Goal: Task Accomplishment & Management: Manage account settings

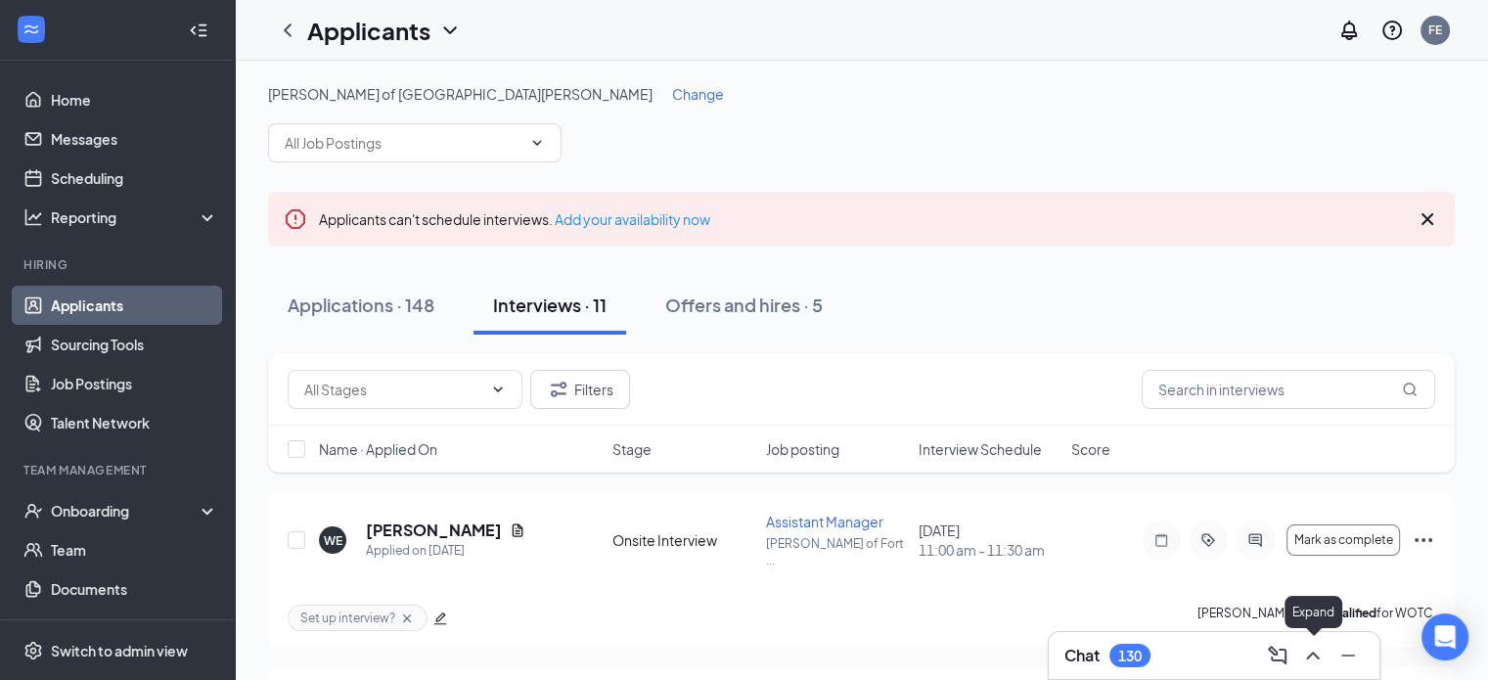
click at [1319, 655] on icon "ChevronUp" at bounding box center [1312, 655] width 23 height 23
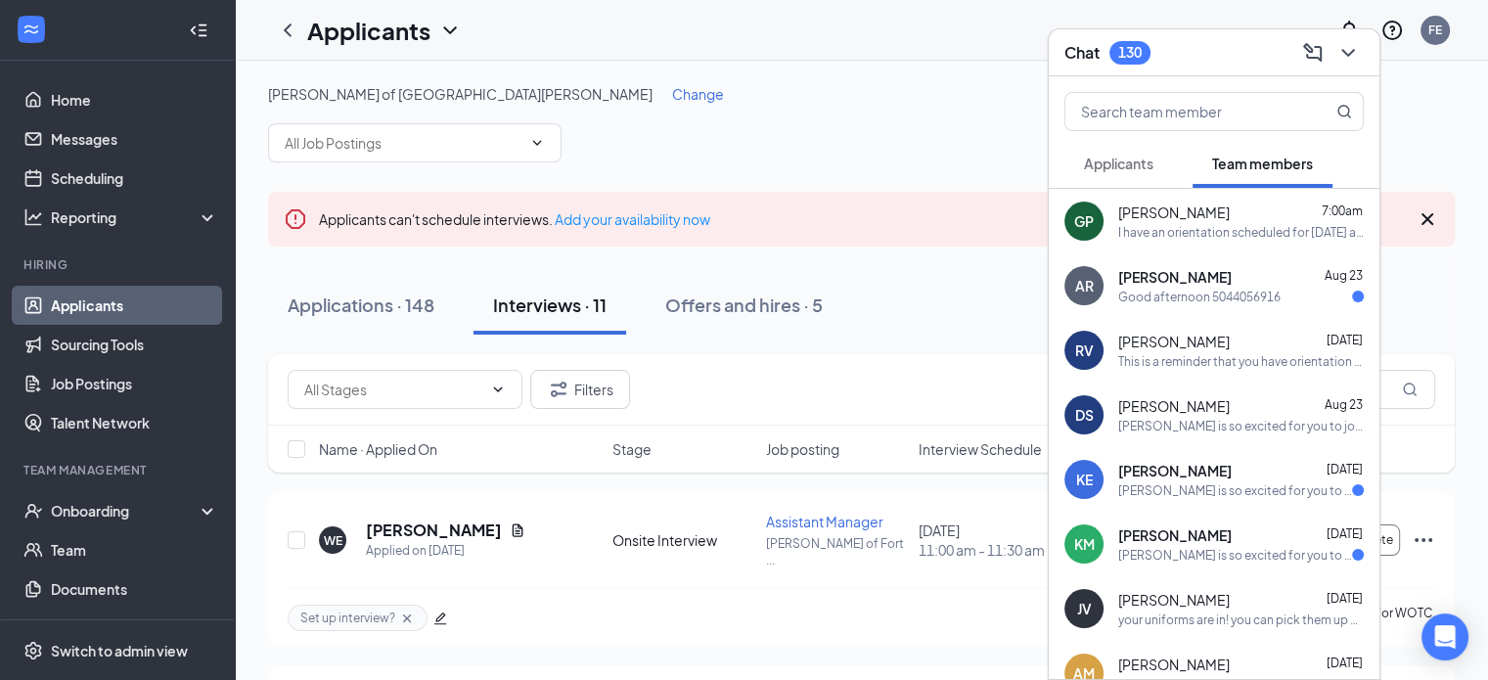
click at [1209, 542] on span "[PERSON_NAME]" at bounding box center [1175, 535] width 114 height 20
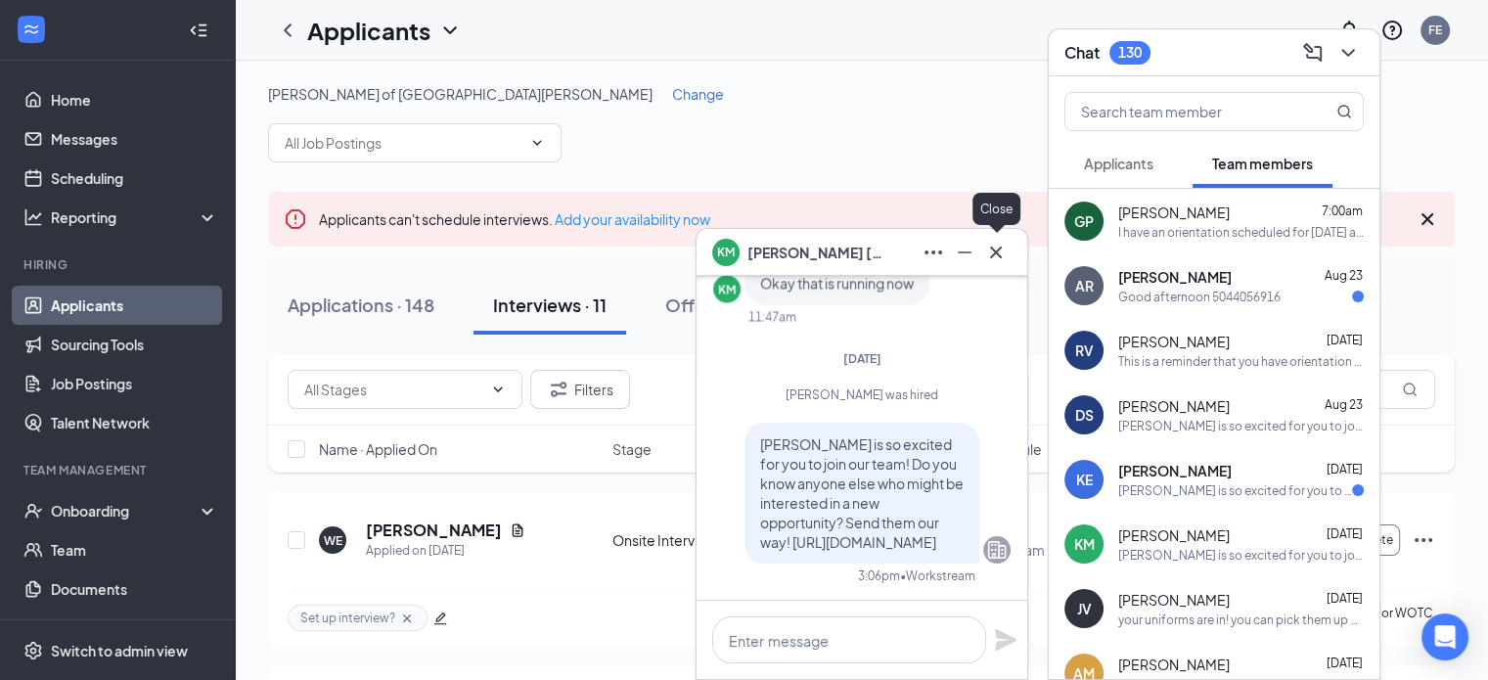
click at [997, 258] on icon "Cross" at bounding box center [995, 252] width 23 height 23
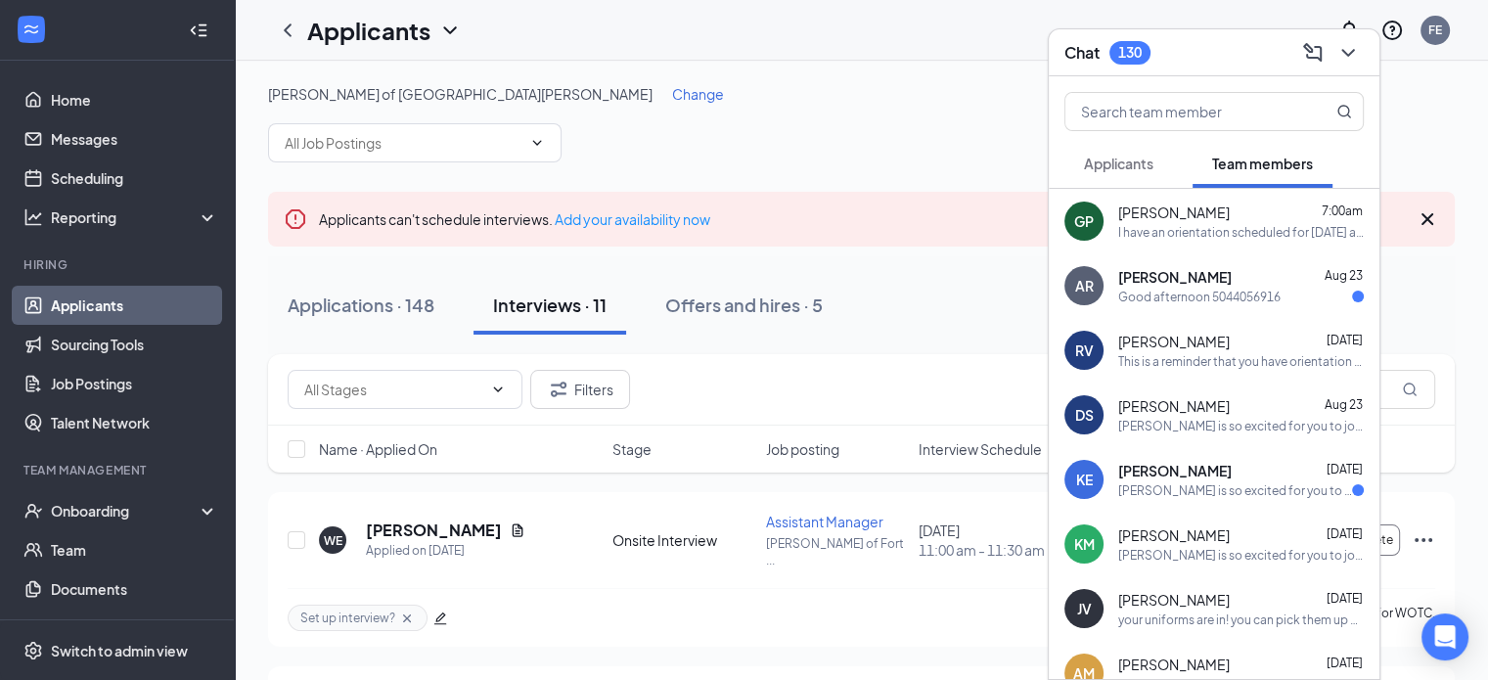
click at [1205, 479] on span "[PERSON_NAME]" at bounding box center [1175, 471] width 114 height 20
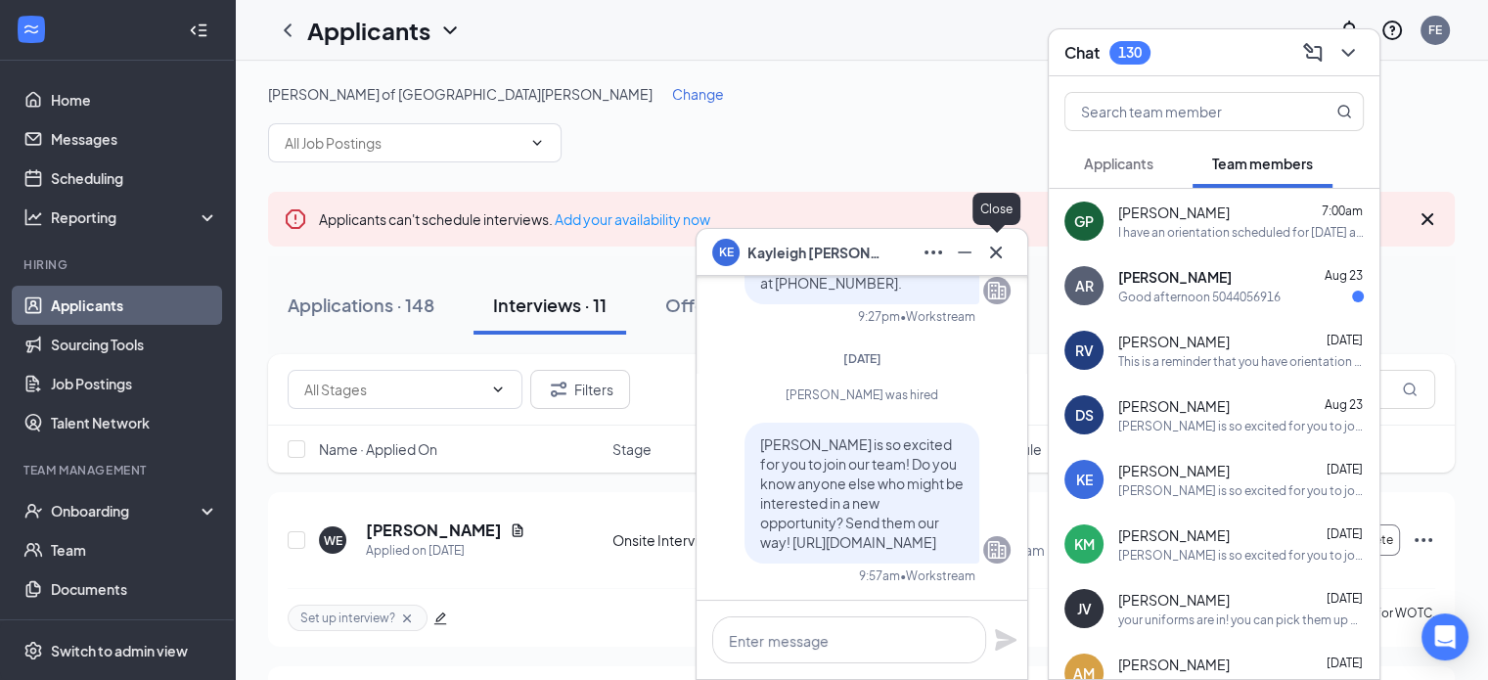
click at [993, 250] on icon "Cross" at bounding box center [996, 252] width 12 height 12
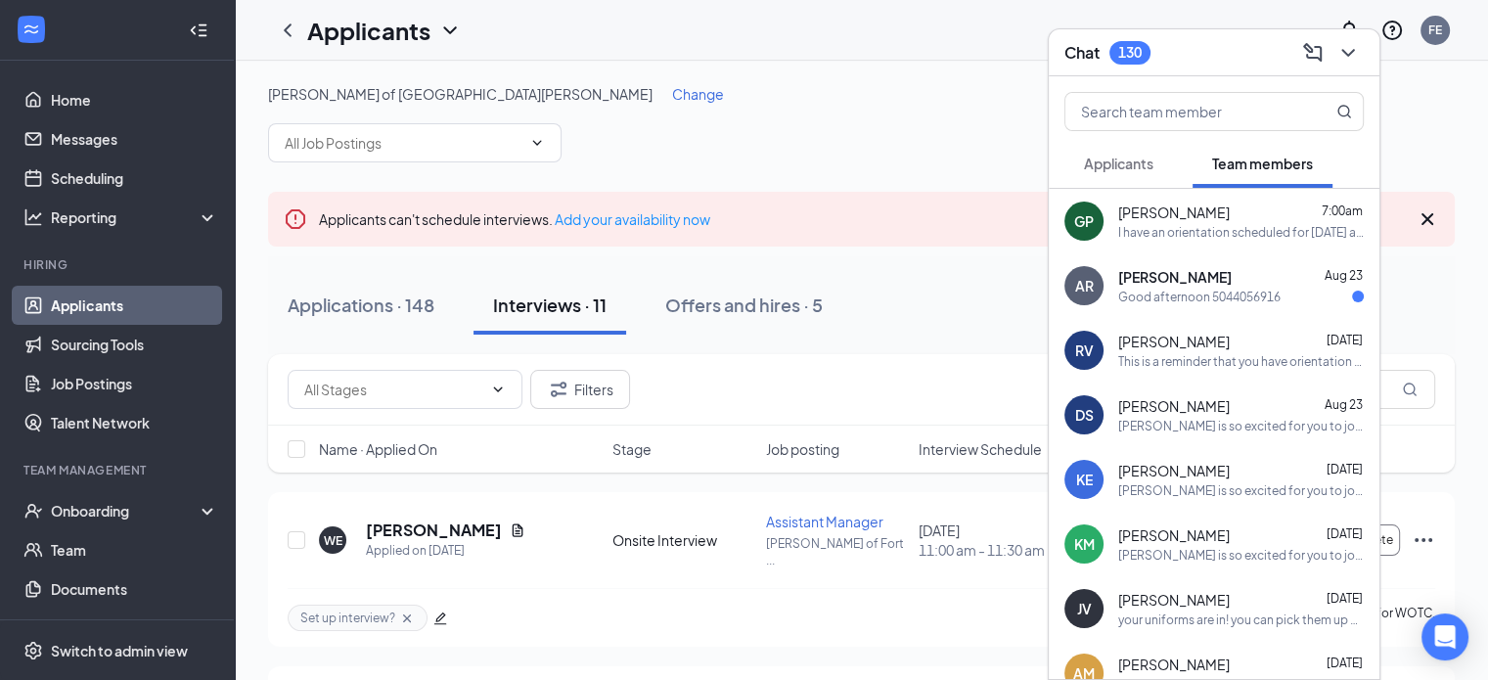
click at [1233, 300] on div "Good afternoon 5044056916" at bounding box center [1199, 297] width 162 height 17
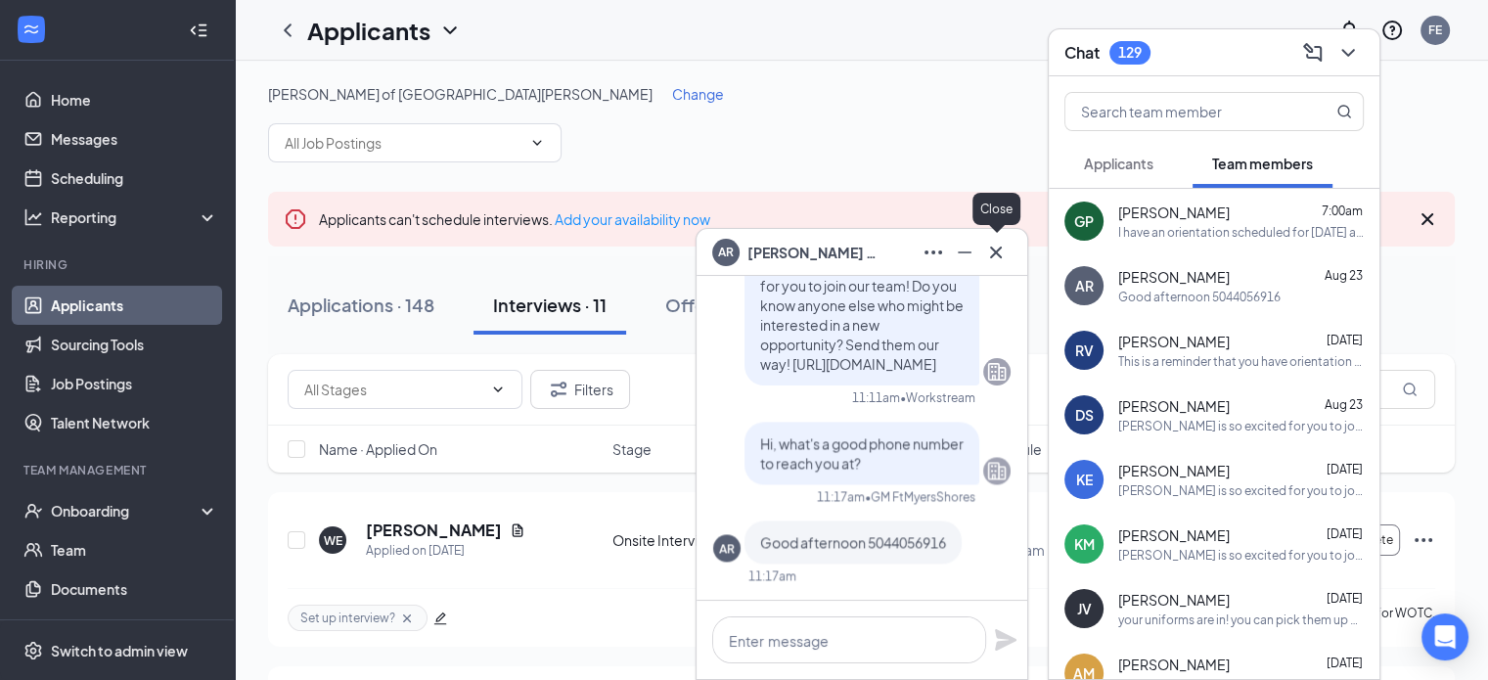
click at [991, 254] on icon "Cross" at bounding box center [995, 252] width 23 height 23
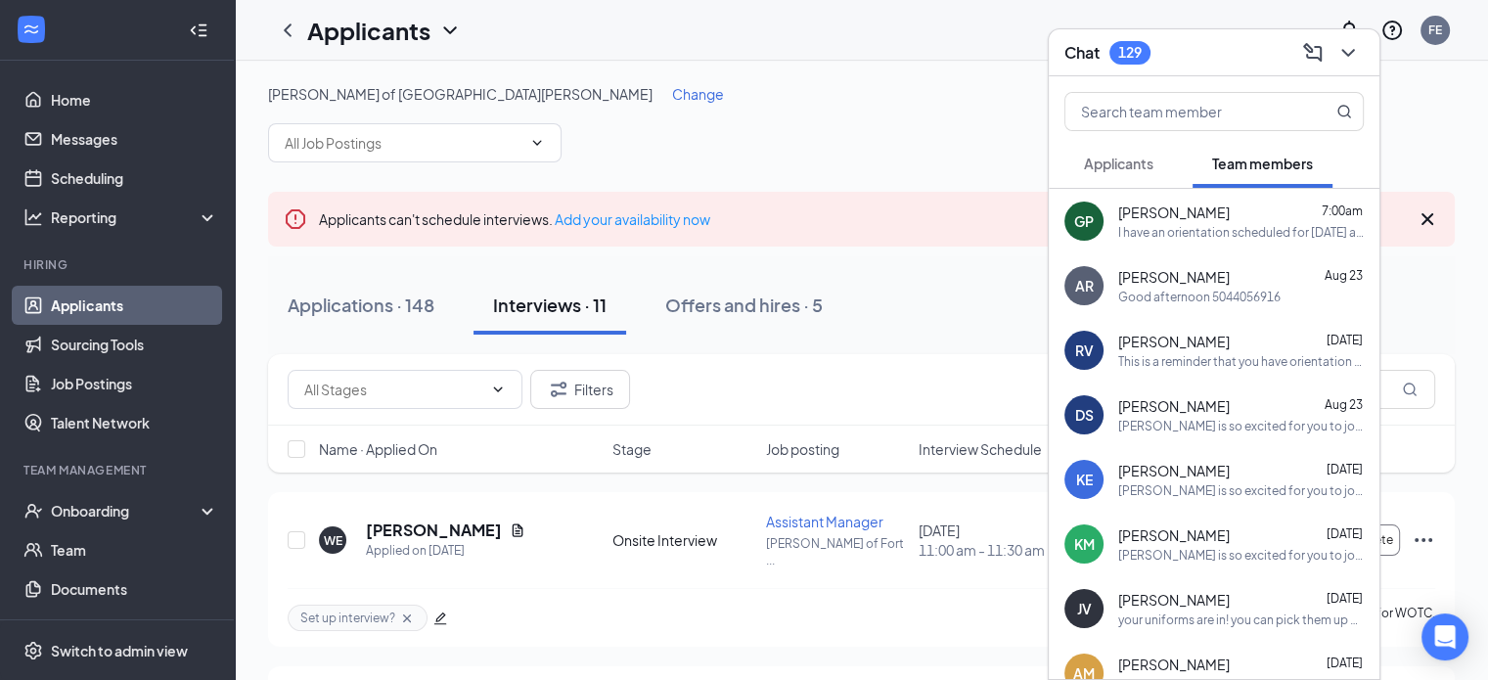
click at [1224, 222] on div "[PERSON_NAME] 7:00am I have an orientation scheduled for [DATE] at 3 P.M. If th…" at bounding box center [1241, 222] width 246 height 38
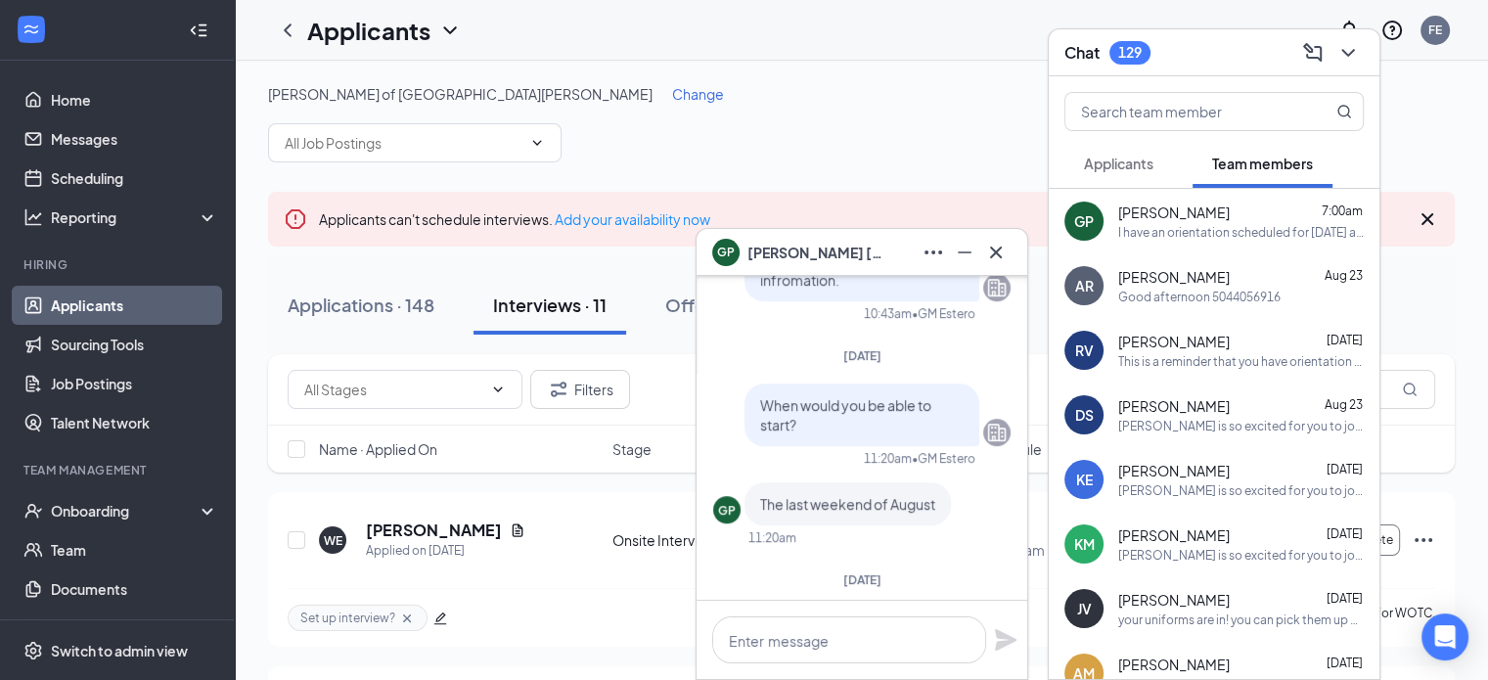
scroll to position [-381, 0]
click at [999, 248] on icon "Cross" at bounding box center [996, 252] width 12 height 12
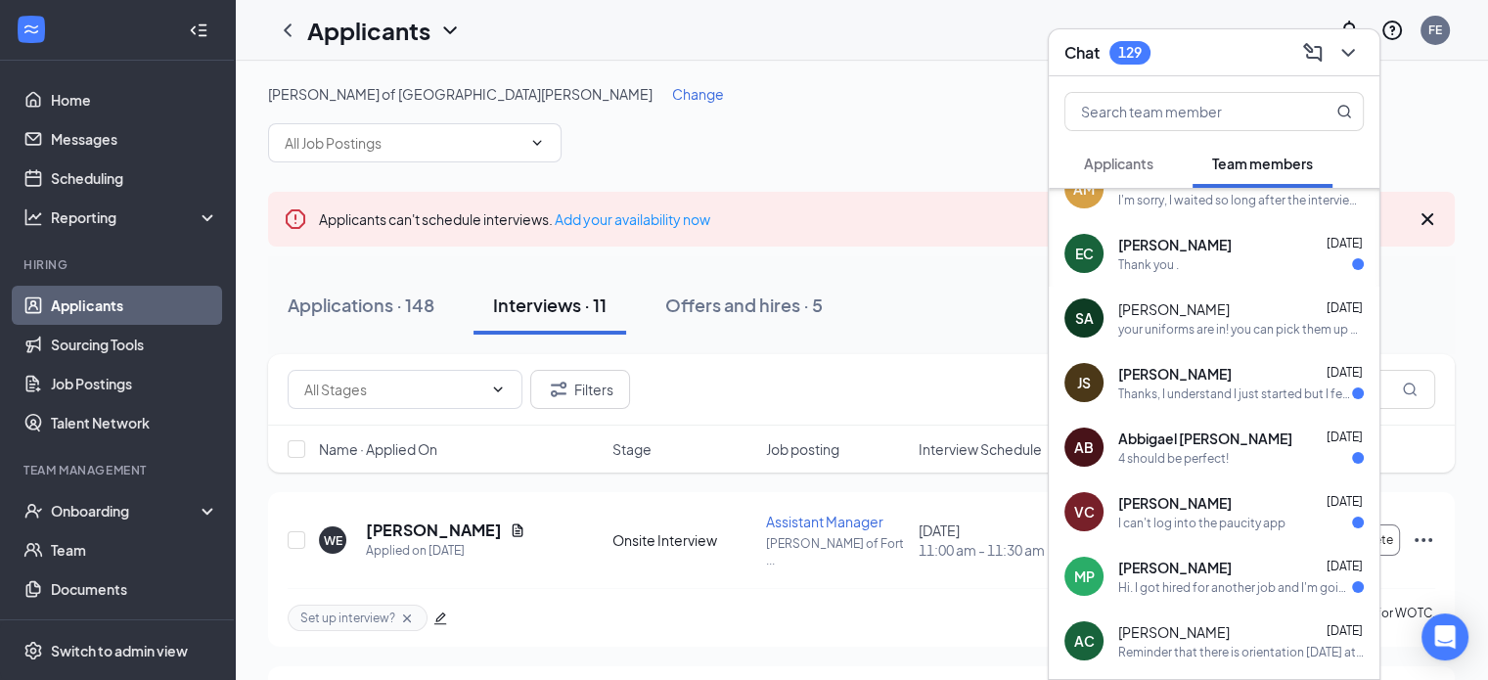
scroll to position [485, 0]
click at [1088, 154] on div "Applicants" at bounding box center [1118, 164] width 69 height 20
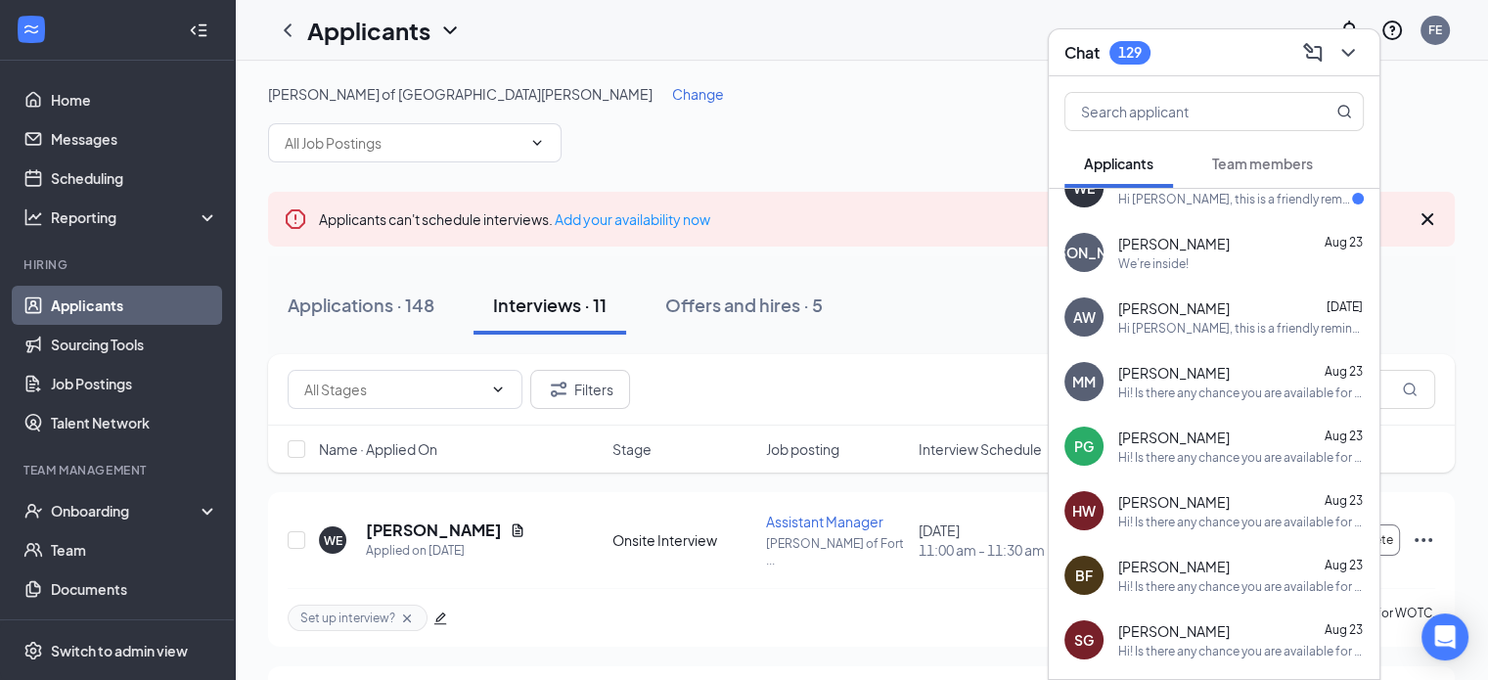
scroll to position [0, 0]
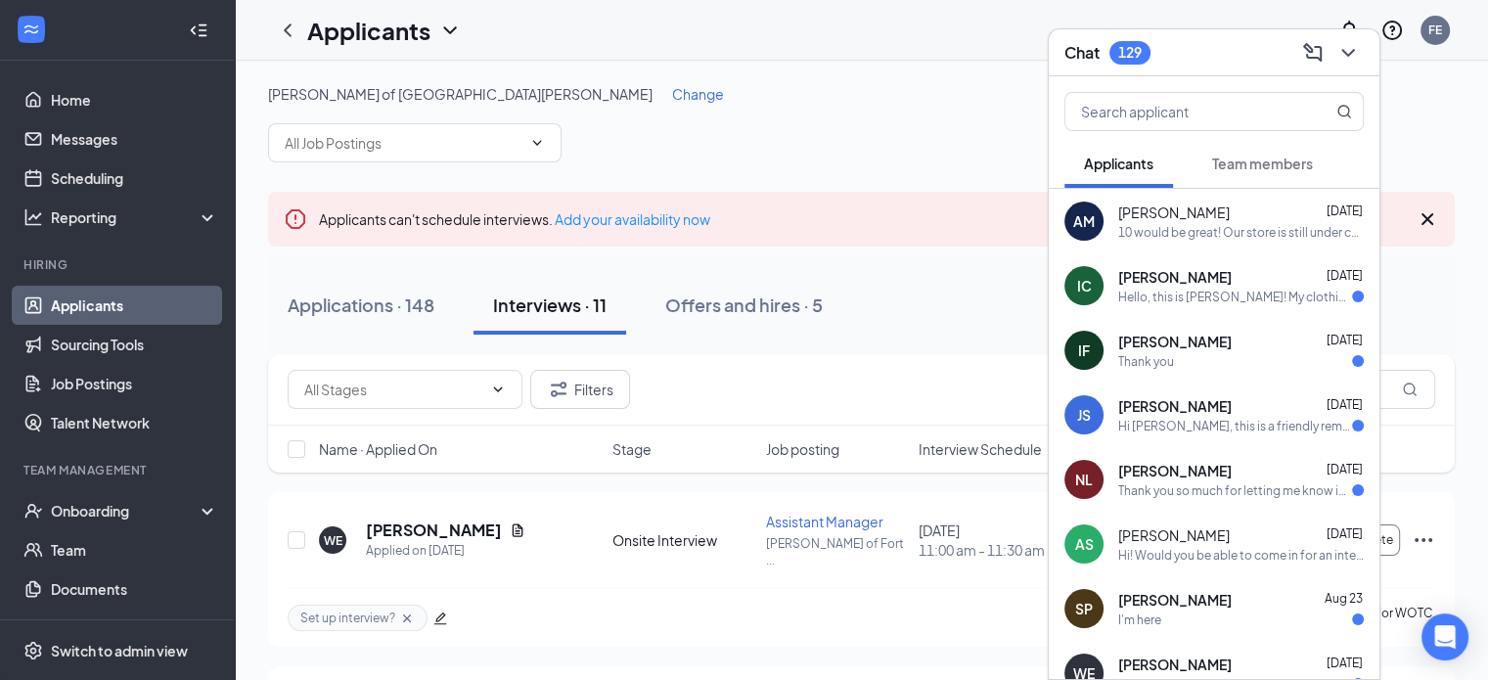
click at [1150, 614] on div "I'm here" at bounding box center [1139, 620] width 43 height 17
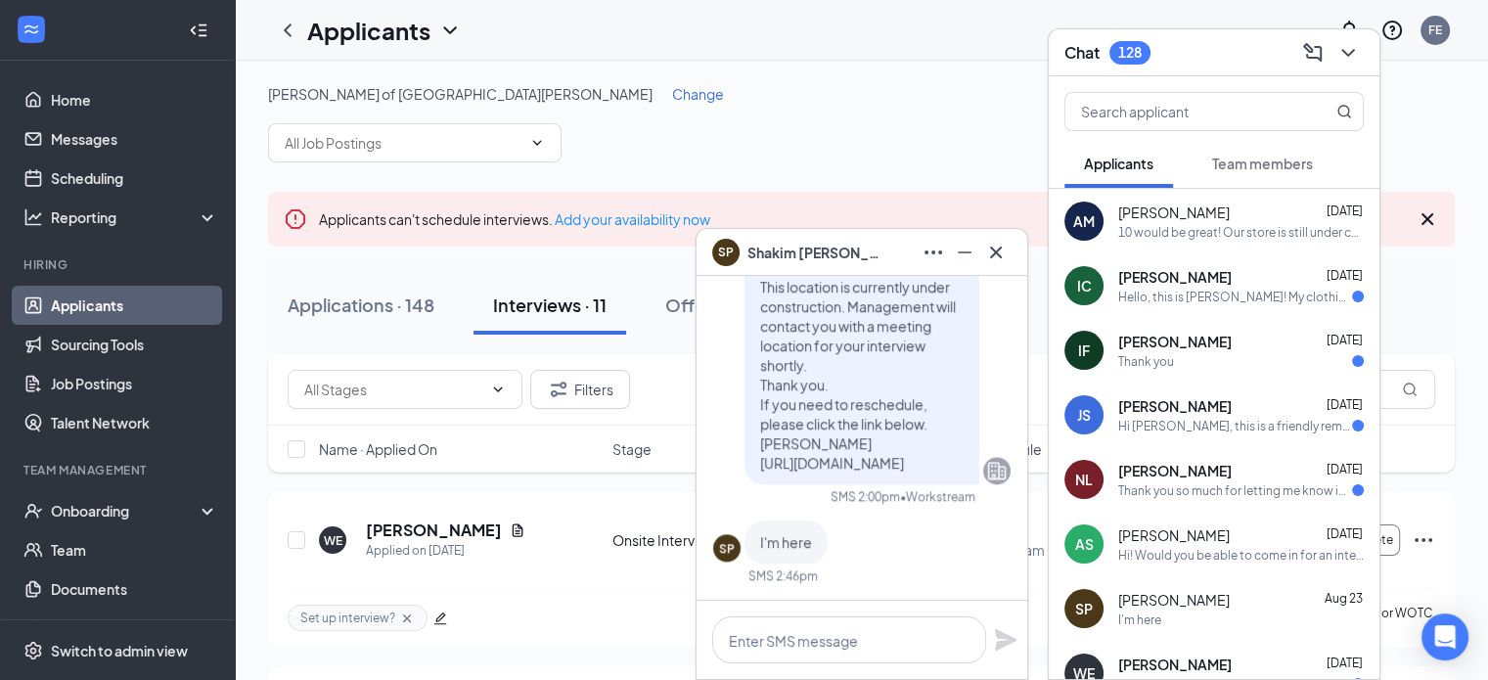
click at [1191, 488] on div "Thank you so much for letting me know in advance. I look forward to the intervi…" at bounding box center [1235, 490] width 234 height 17
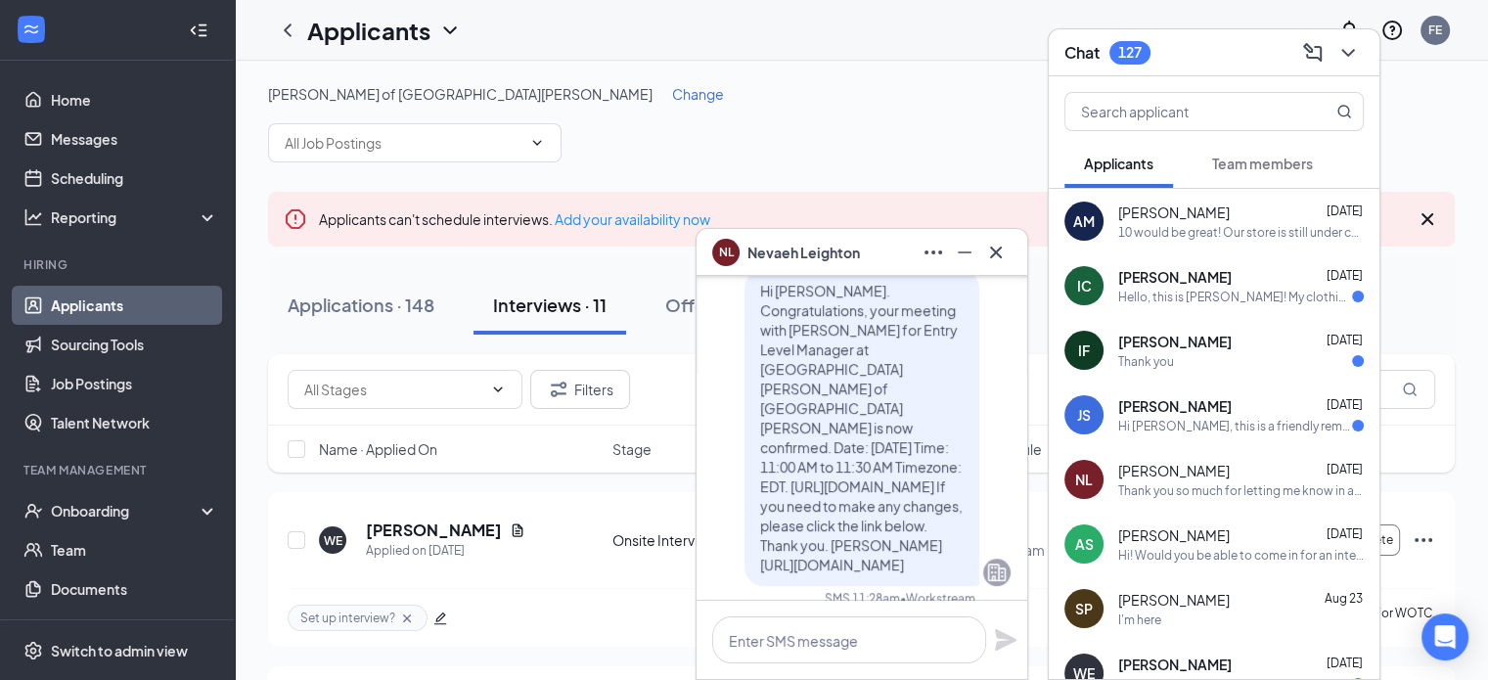
scroll to position [-381, 0]
click at [1175, 431] on div "Hi [PERSON_NAME], this is a friendly reminder. Your meeting with [PERSON_NAME] …" at bounding box center [1235, 426] width 234 height 17
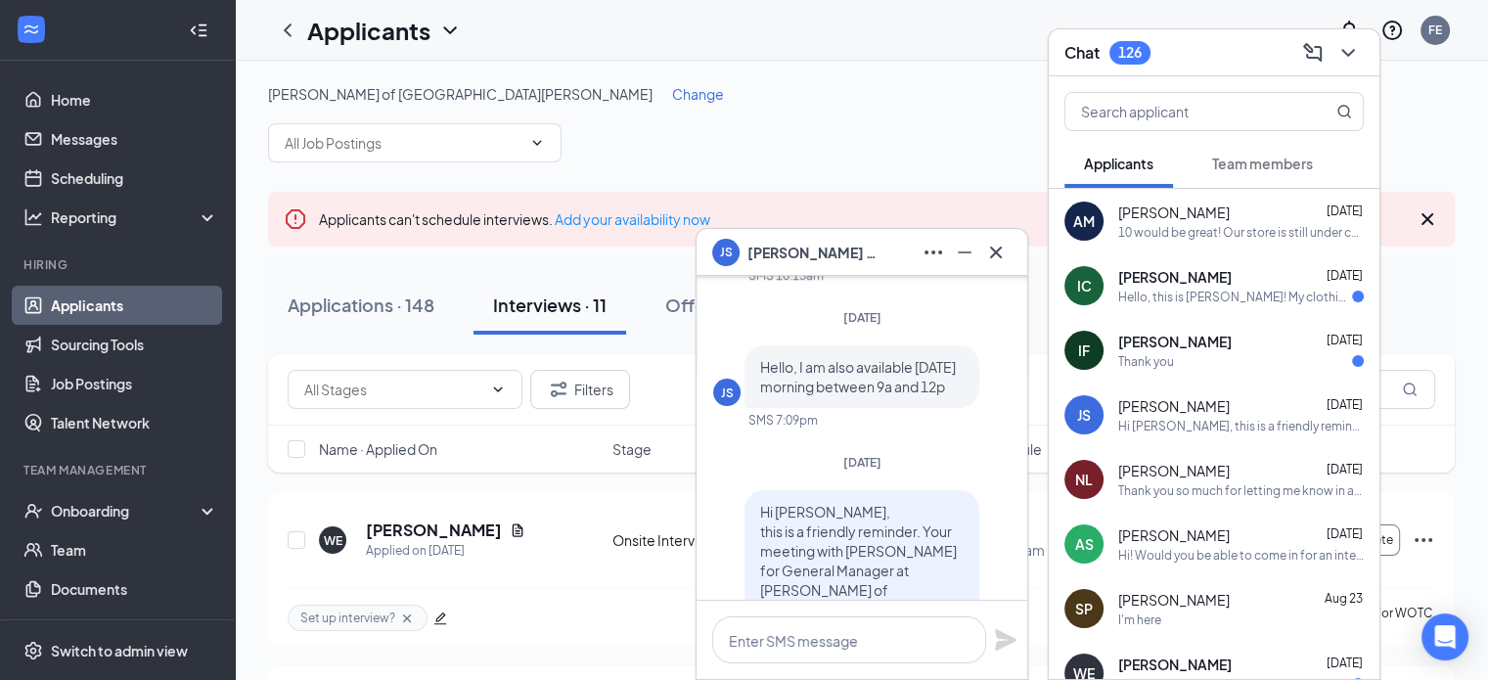
scroll to position [-365, 0]
click at [1254, 349] on div "[PERSON_NAME] [DATE]" at bounding box center [1241, 342] width 246 height 20
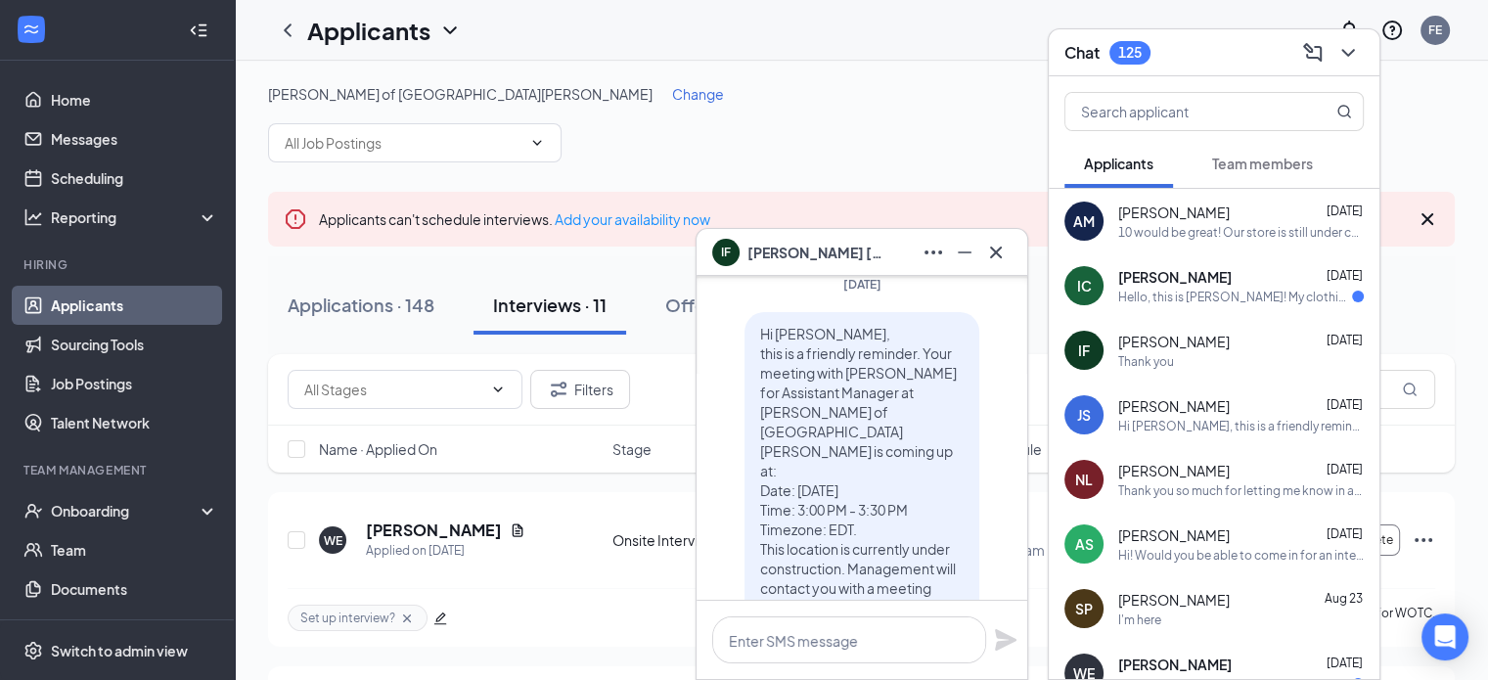
scroll to position [-262, 0]
click at [1220, 296] on div "Hello, this is [PERSON_NAME]! My clothing measurements for my shirt is a medium…" at bounding box center [1235, 297] width 234 height 17
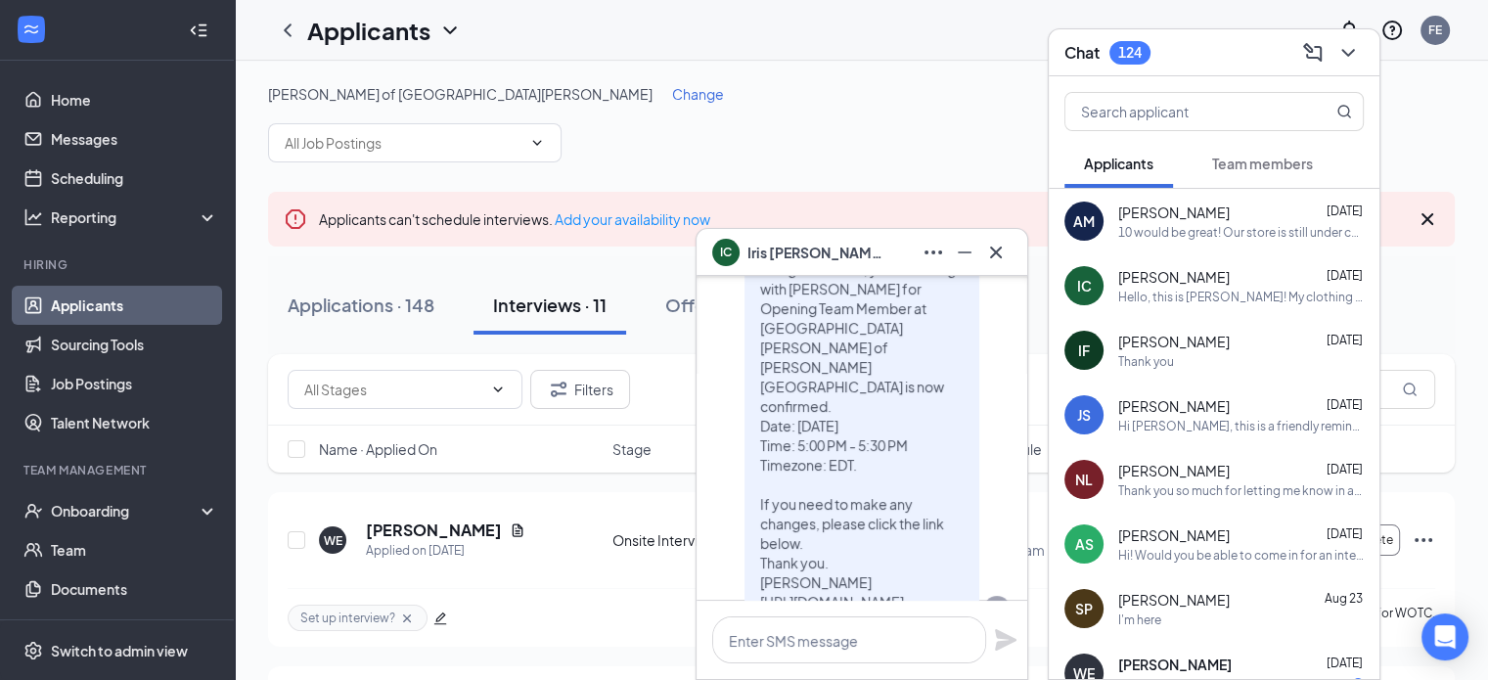
scroll to position [-545, 0]
click at [1353, 54] on icon "ChevronDown" at bounding box center [1348, 52] width 23 height 23
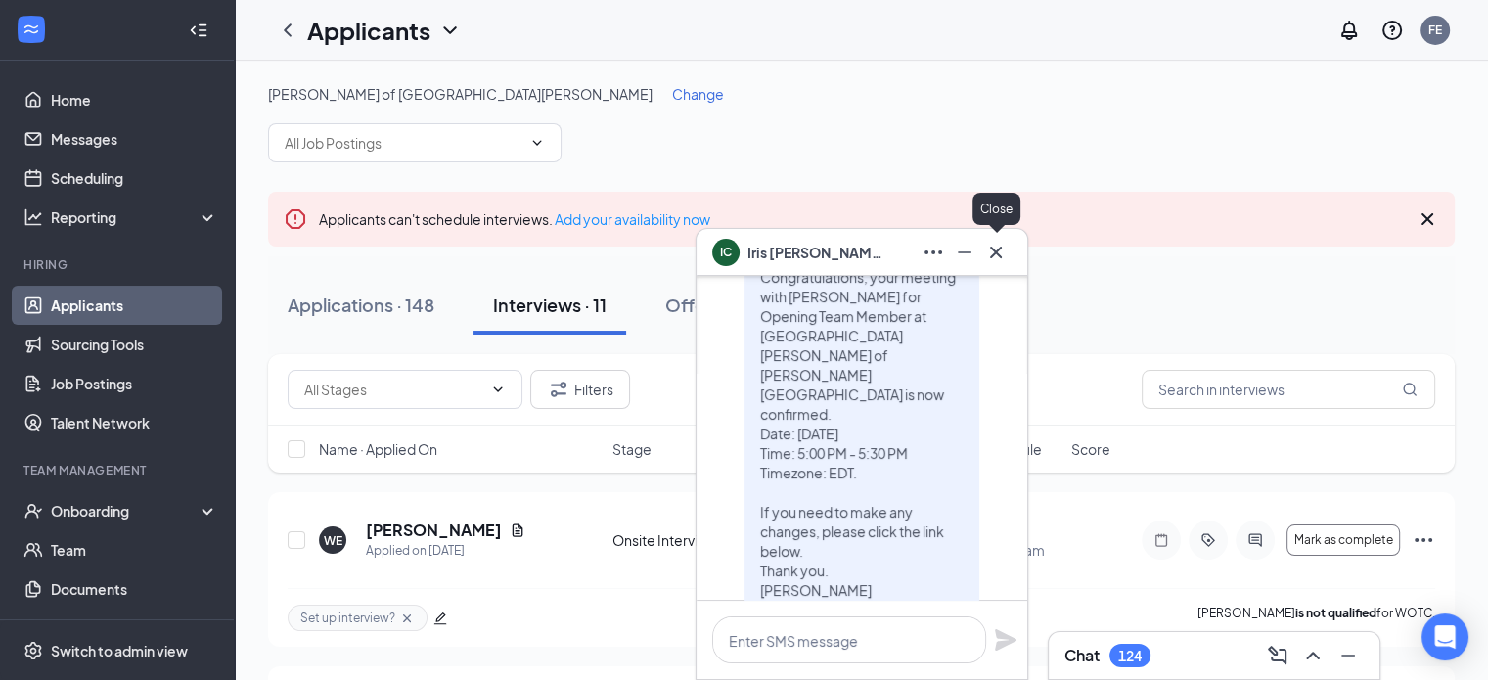
click at [1000, 250] on icon "Cross" at bounding box center [996, 252] width 12 height 12
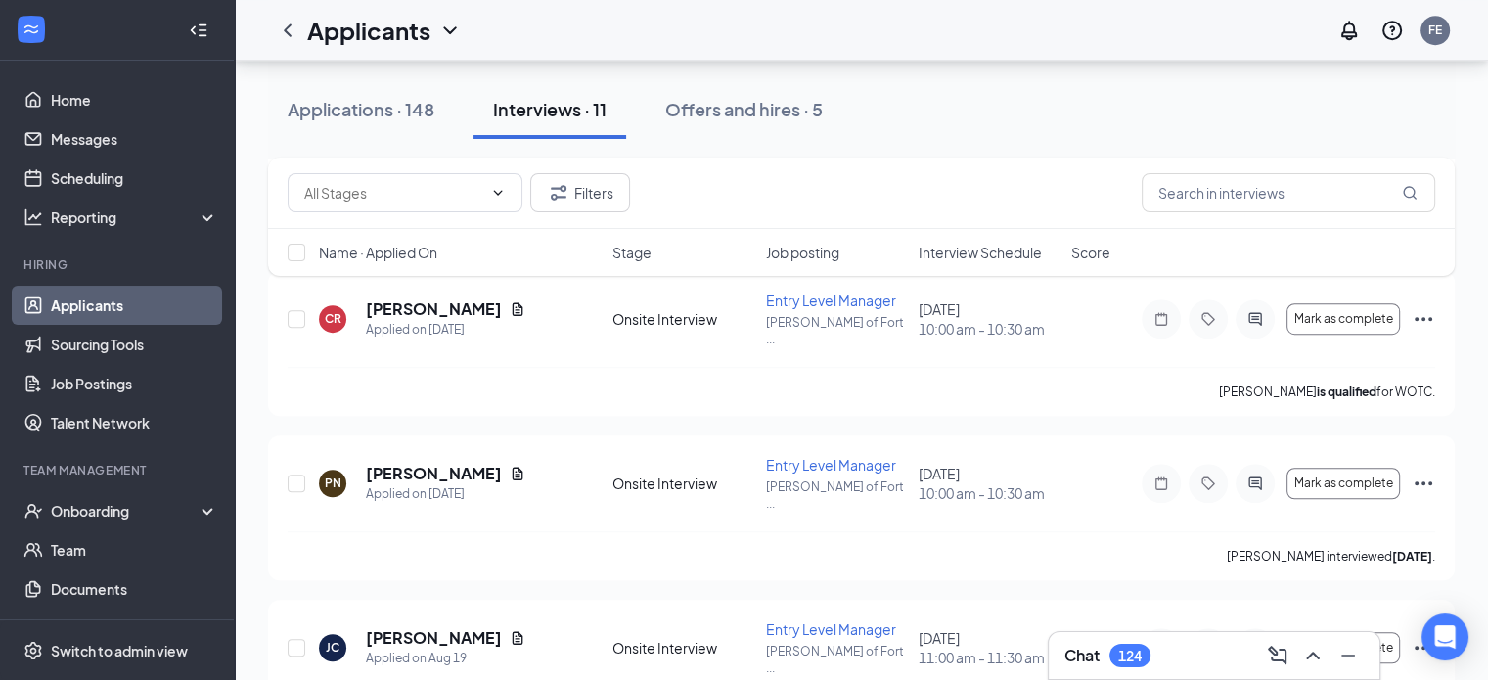
scroll to position [1505, 0]
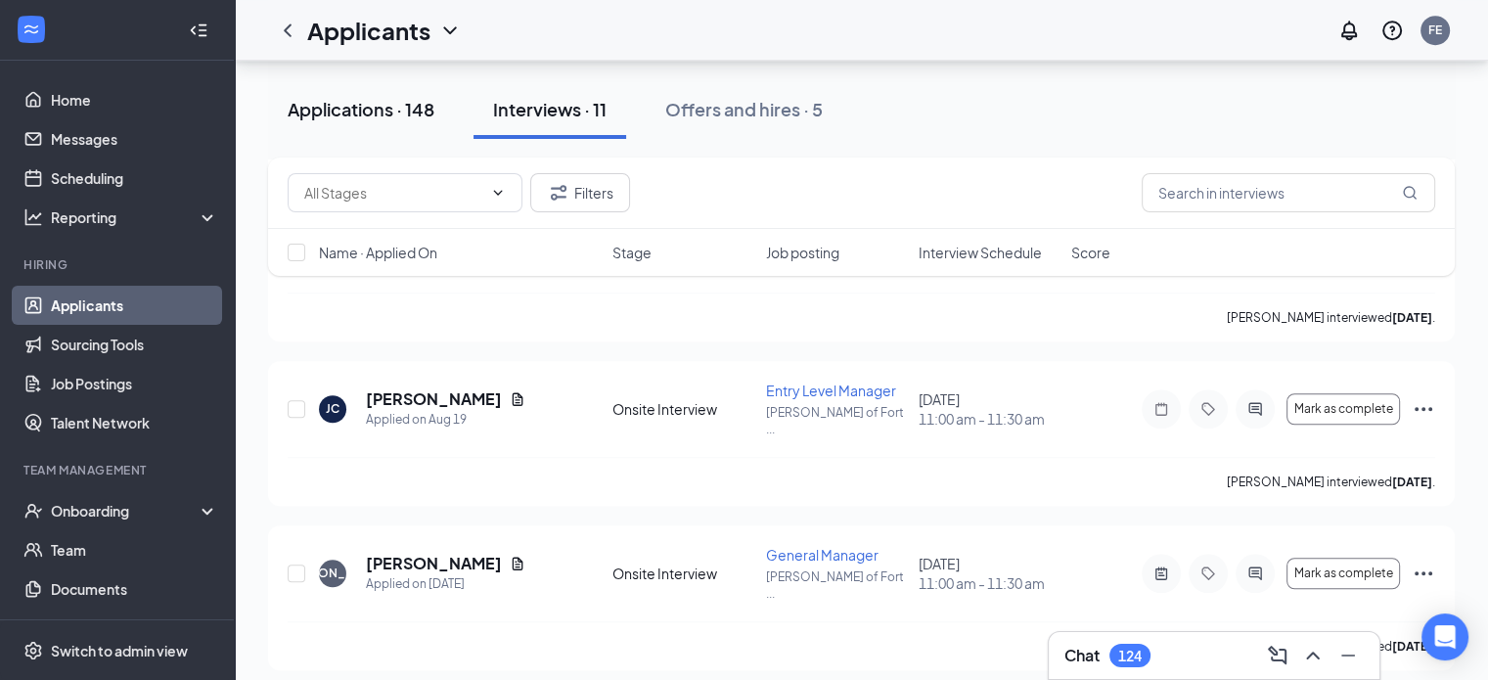
click at [370, 105] on div "Applications · 148" at bounding box center [361, 109] width 147 height 24
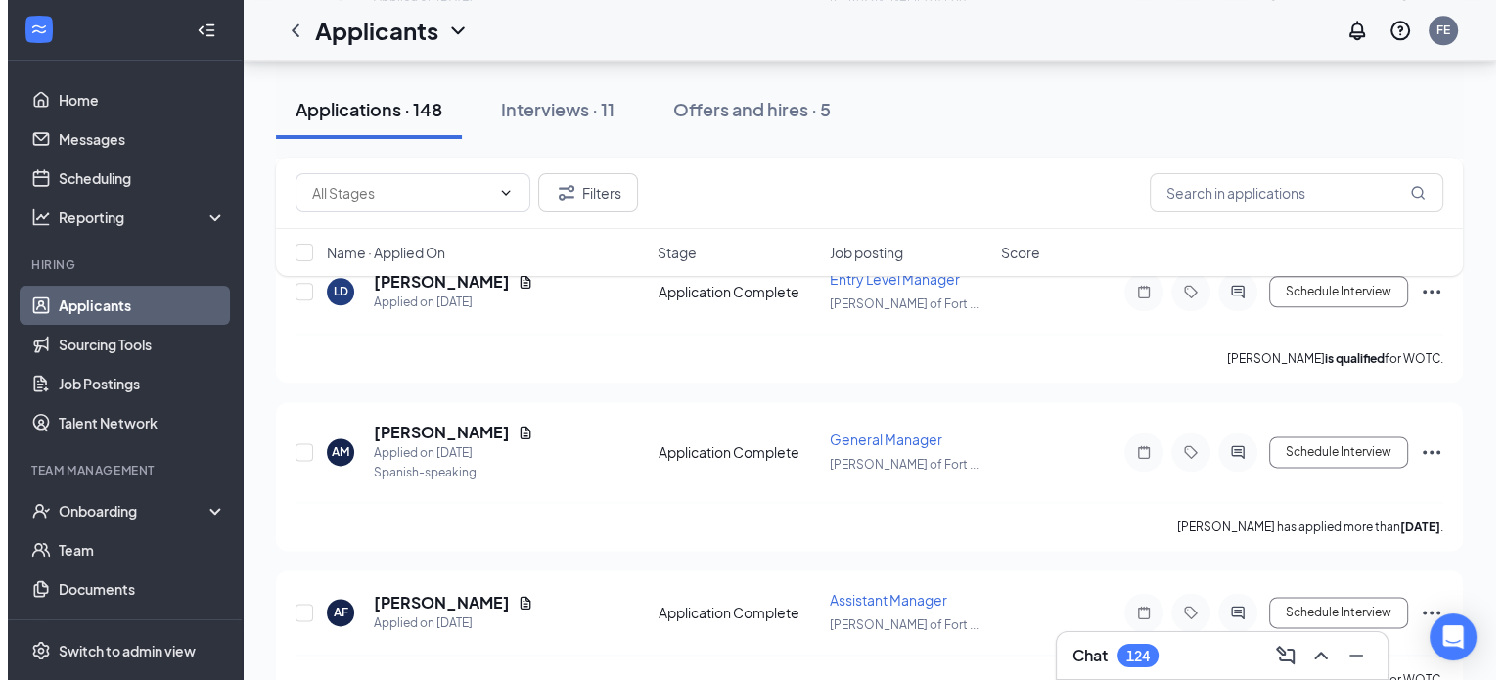
scroll to position [2444, 0]
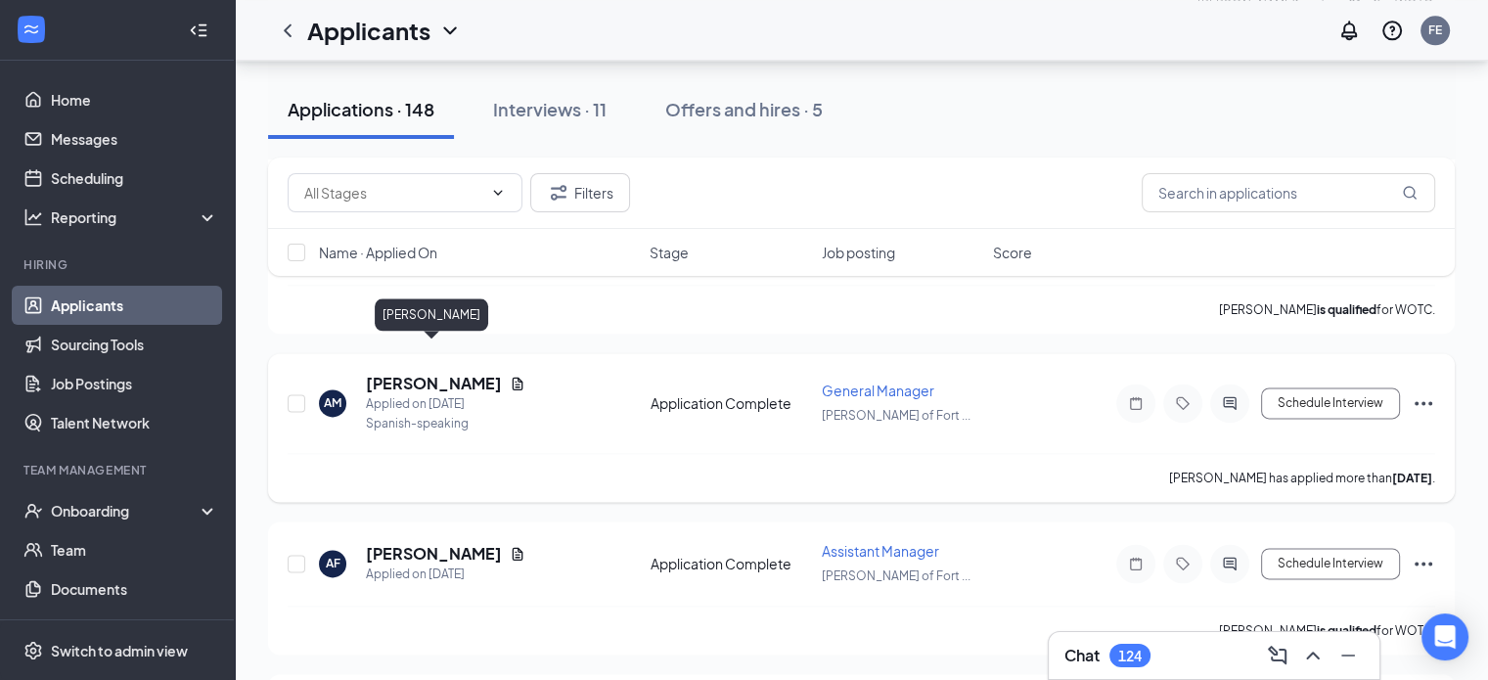
click at [423, 373] on h5 "[PERSON_NAME]" at bounding box center [434, 384] width 136 height 22
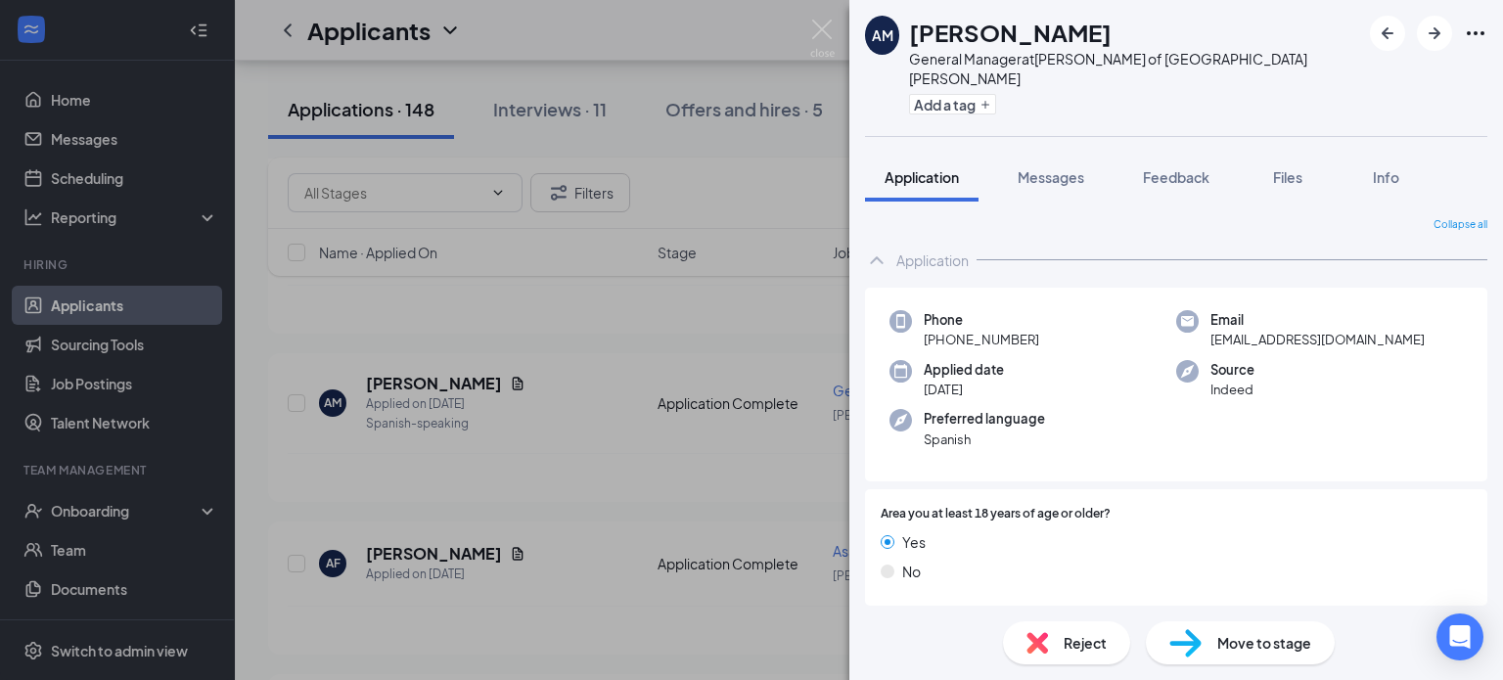
click at [1235, 642] on span "Move to stage" at bounding box center [1264, 643] width 94 height 22
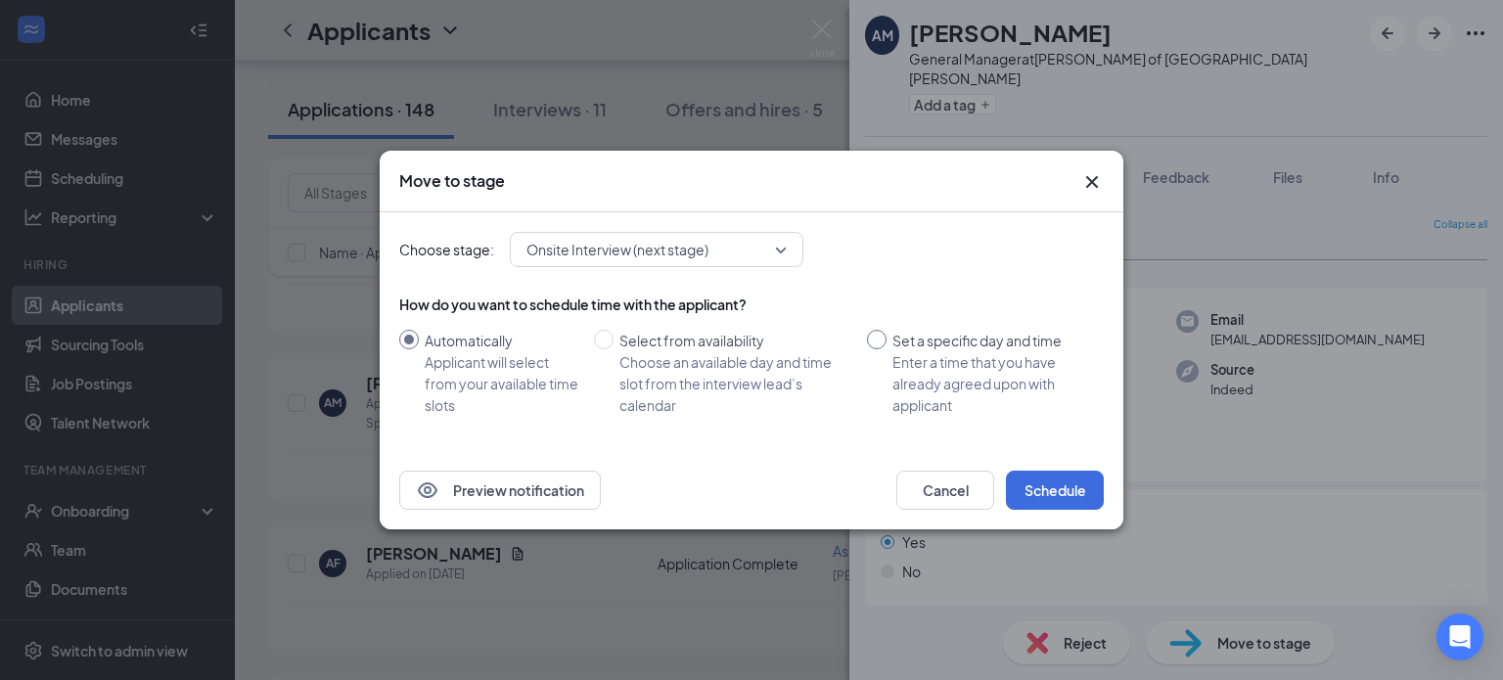
click at [883, 341] on input "Set a specific day and time Enter a time that you have already agreed upon with…" at bounding box center [877, 340] width 20 height 20
radio input "true"
radio input "false"
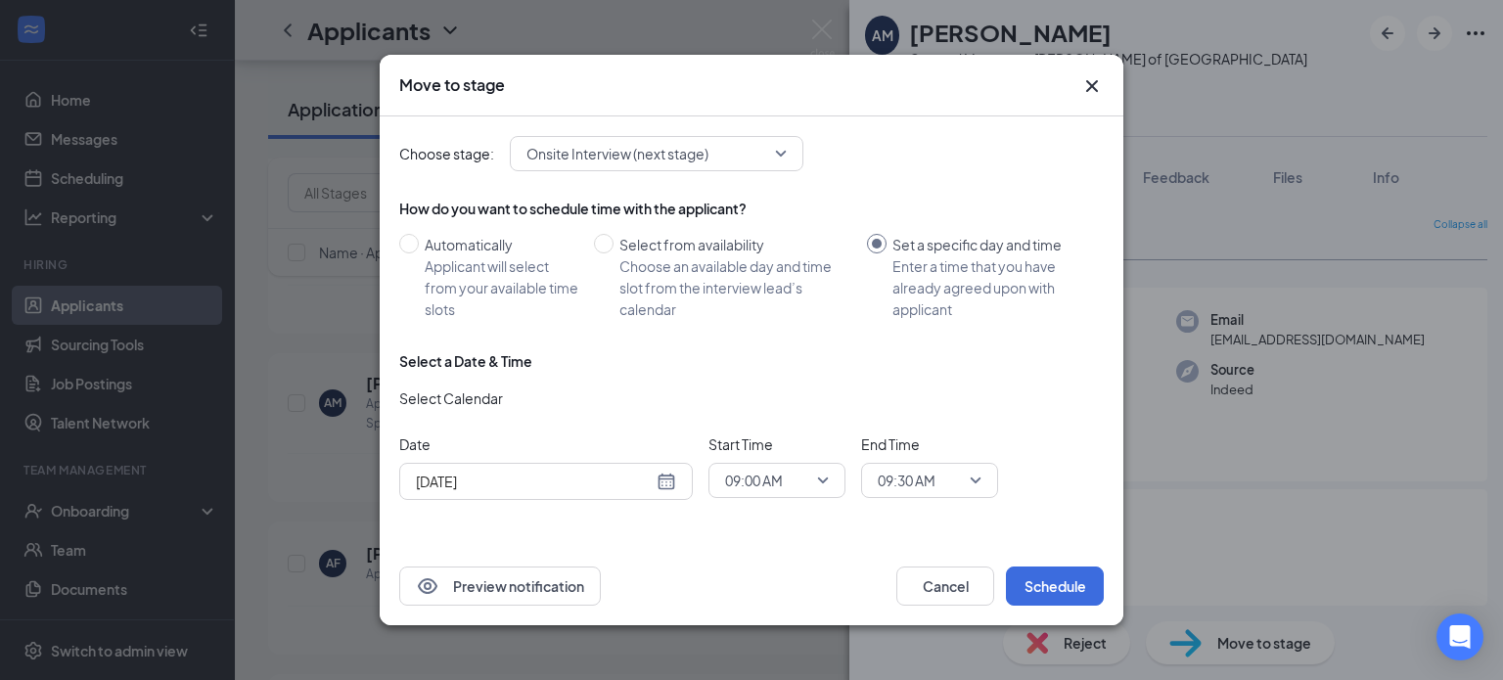
click at [829, 487] on div "09:00 AM" at bounding box center [776, 480] width 137 height 35
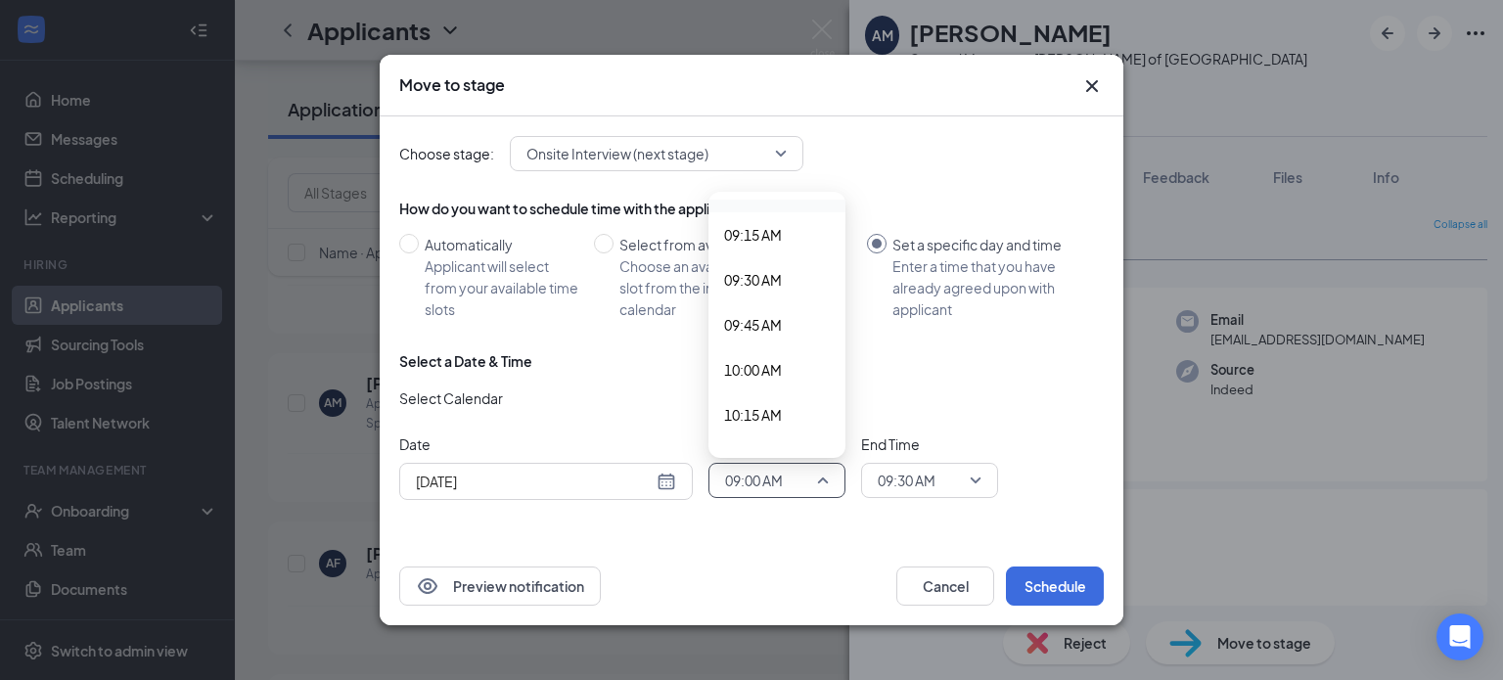
scroll to position [1656, 0]
click at [775, 375] on span "10:00 AM" at bounding box center [753, 369] width 58 height 22
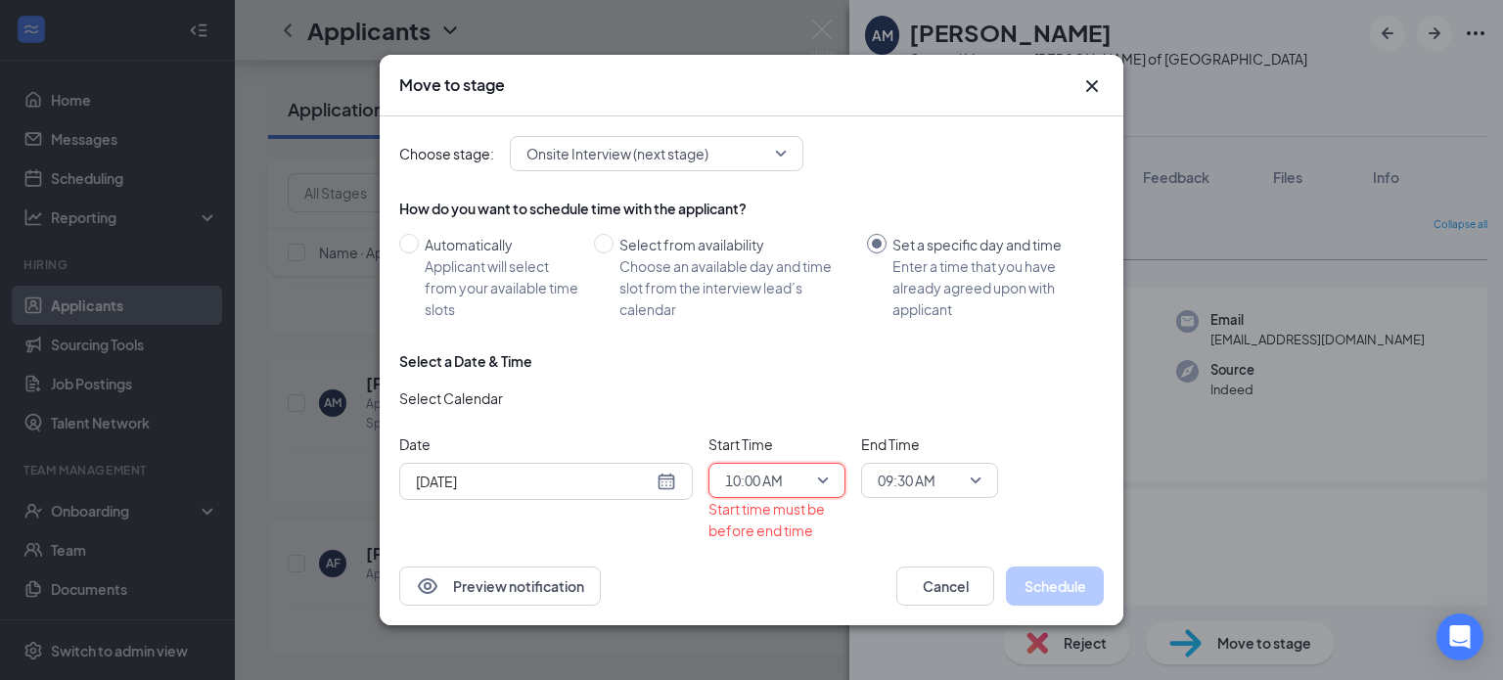
click at [978, 468] on span "09:30 AM" at bounding box center [930, 480] width 104 height 29
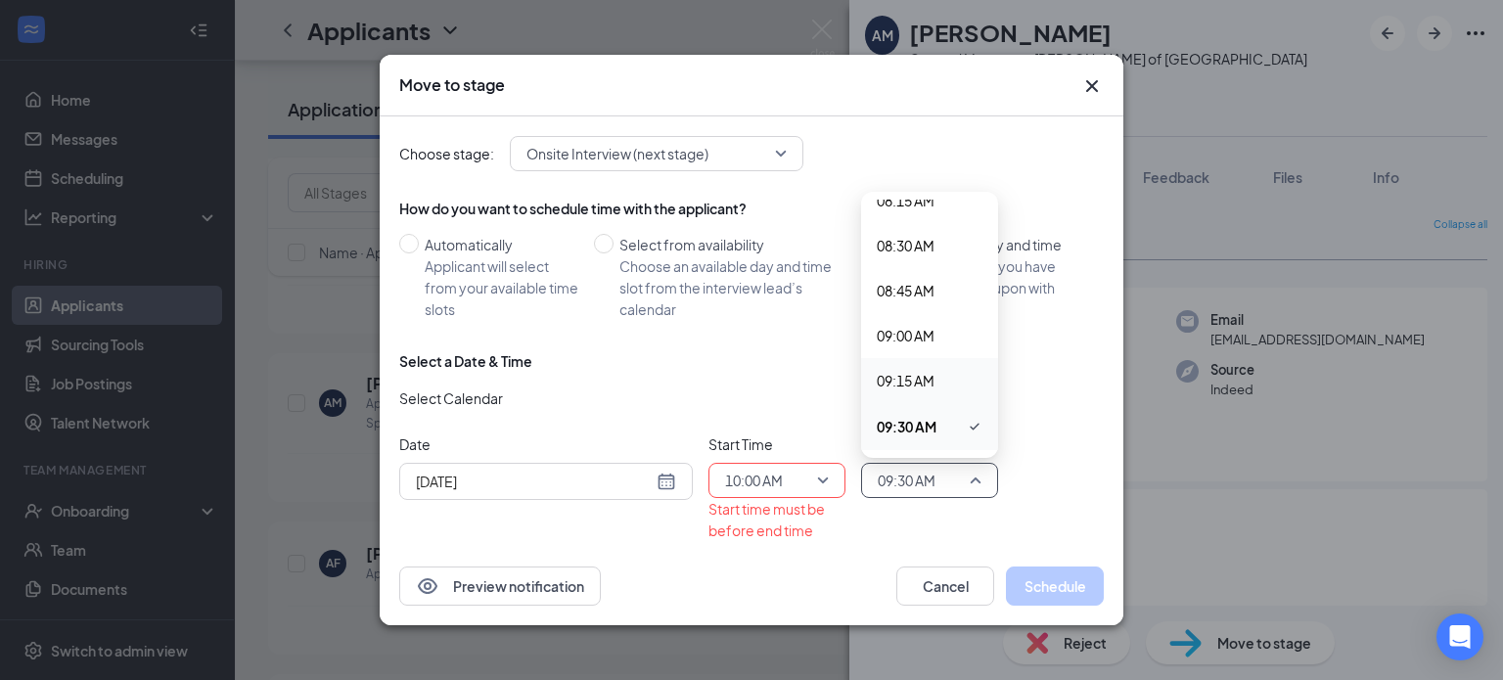
scroll to position [1716, 0]
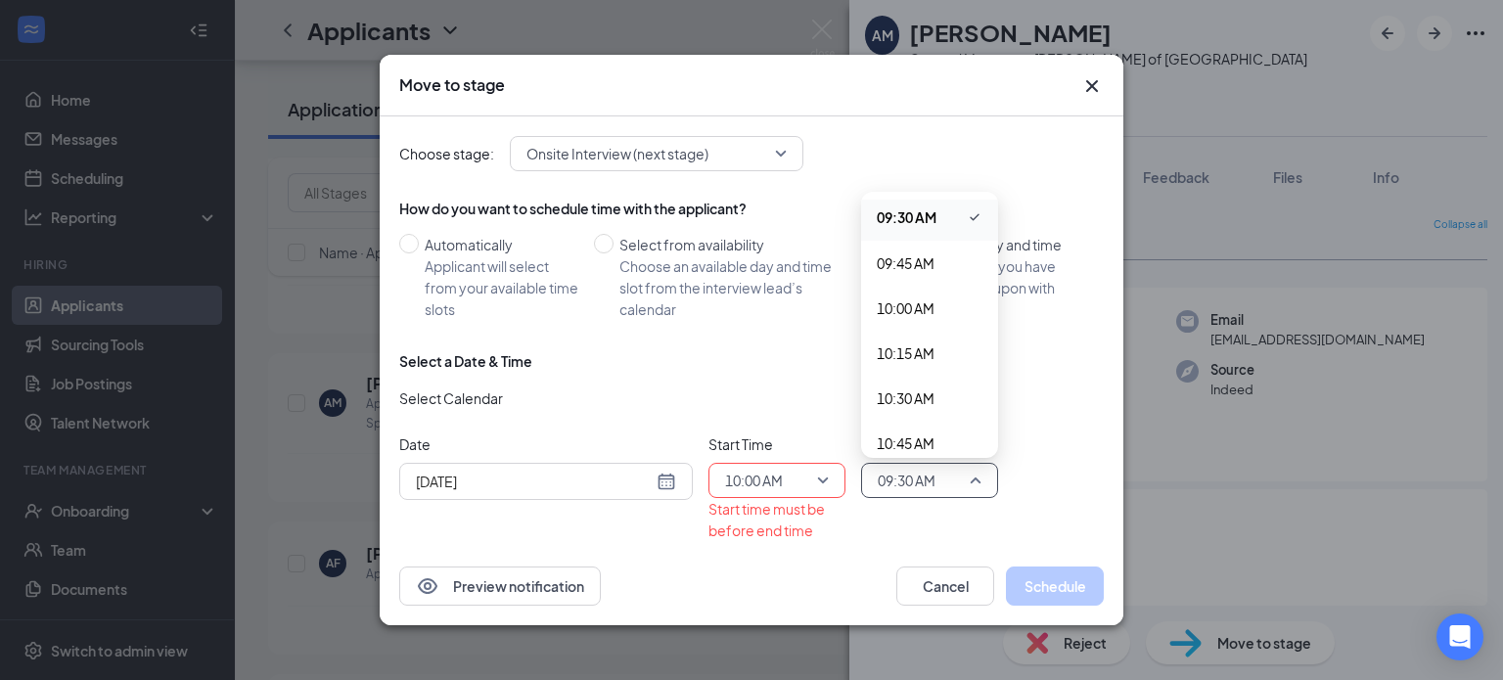
click at [948, 392] on span "10:30 AM" at bounding box center [930, 398] width 106 height 22
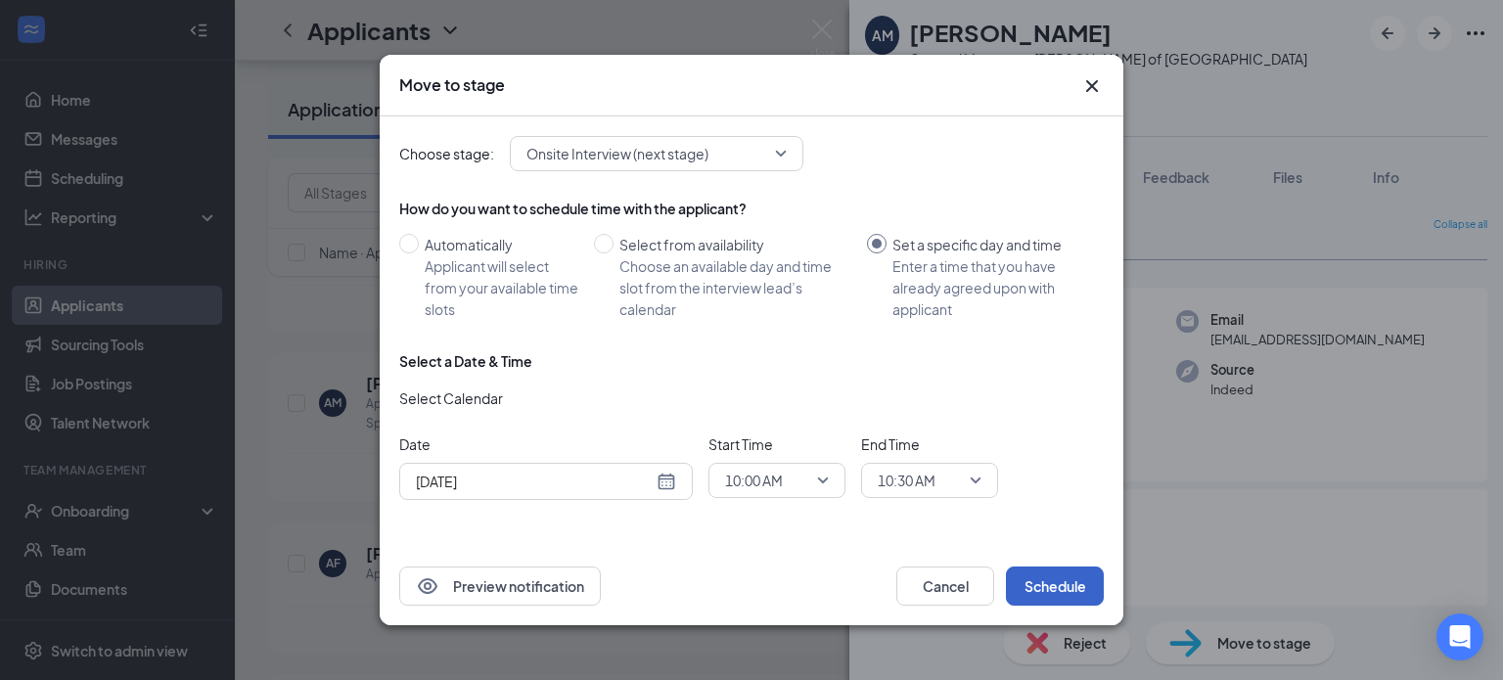
click at [1045, 595] on button "Schedule" at bounding box center [1055, 586] width 98 height 39
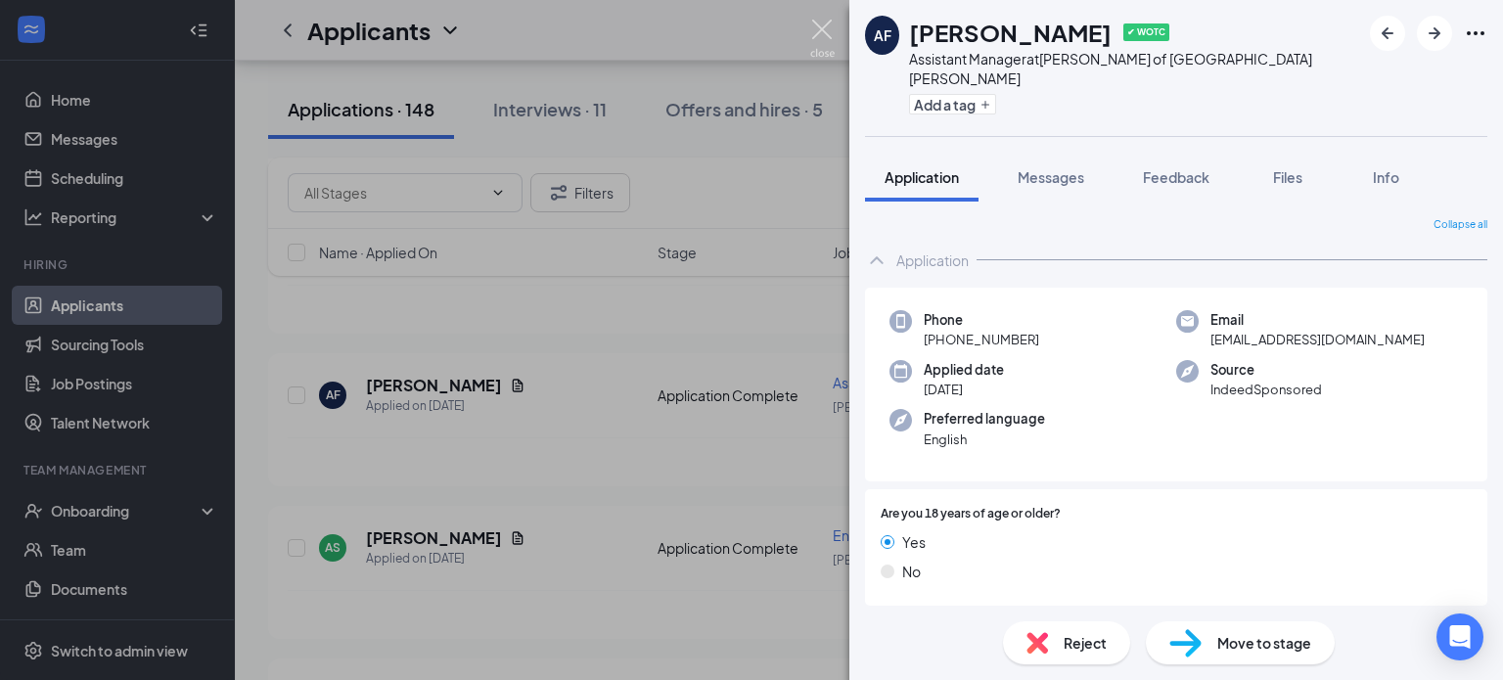
click at [820, 22] on img at bounding box center [822, 39] width 24 height 38
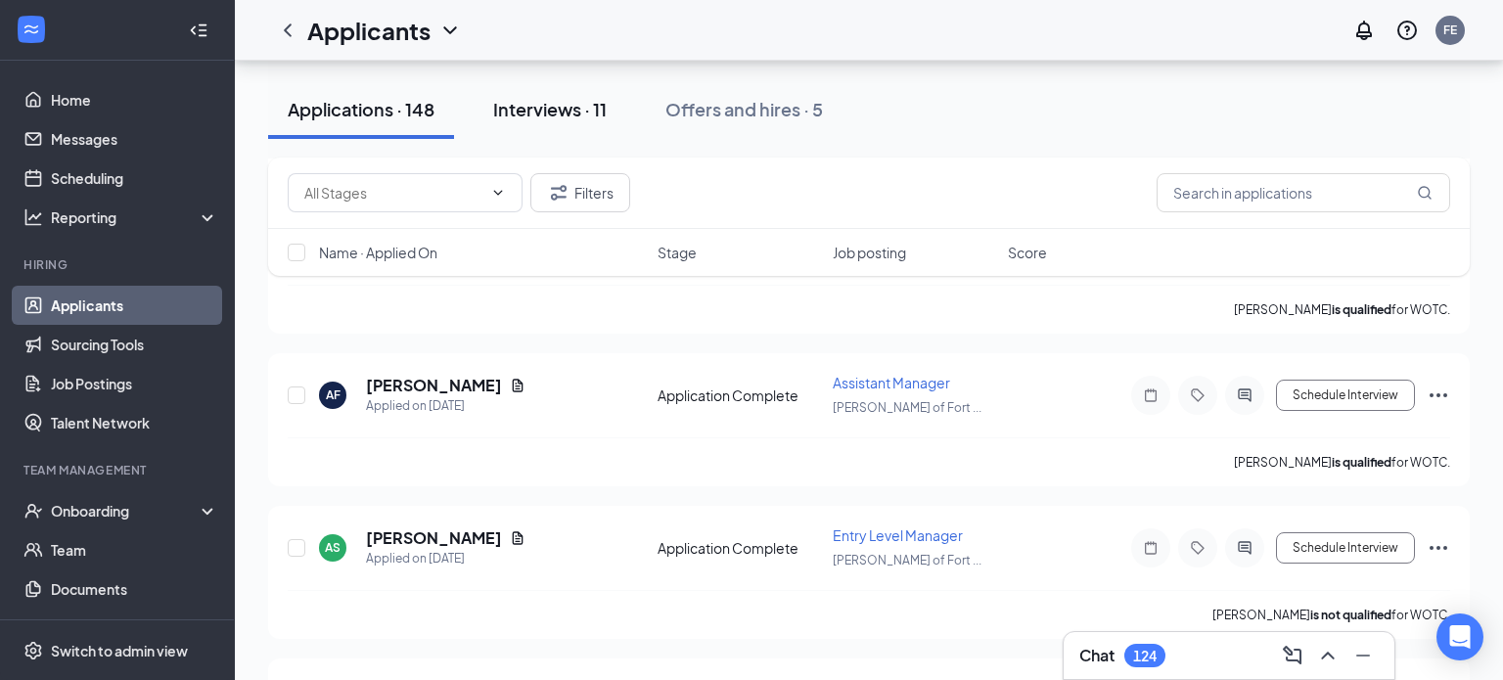
click at [571, 120] on div "Interviews · 11" at bounding box center [550, 109] width 114 height 24
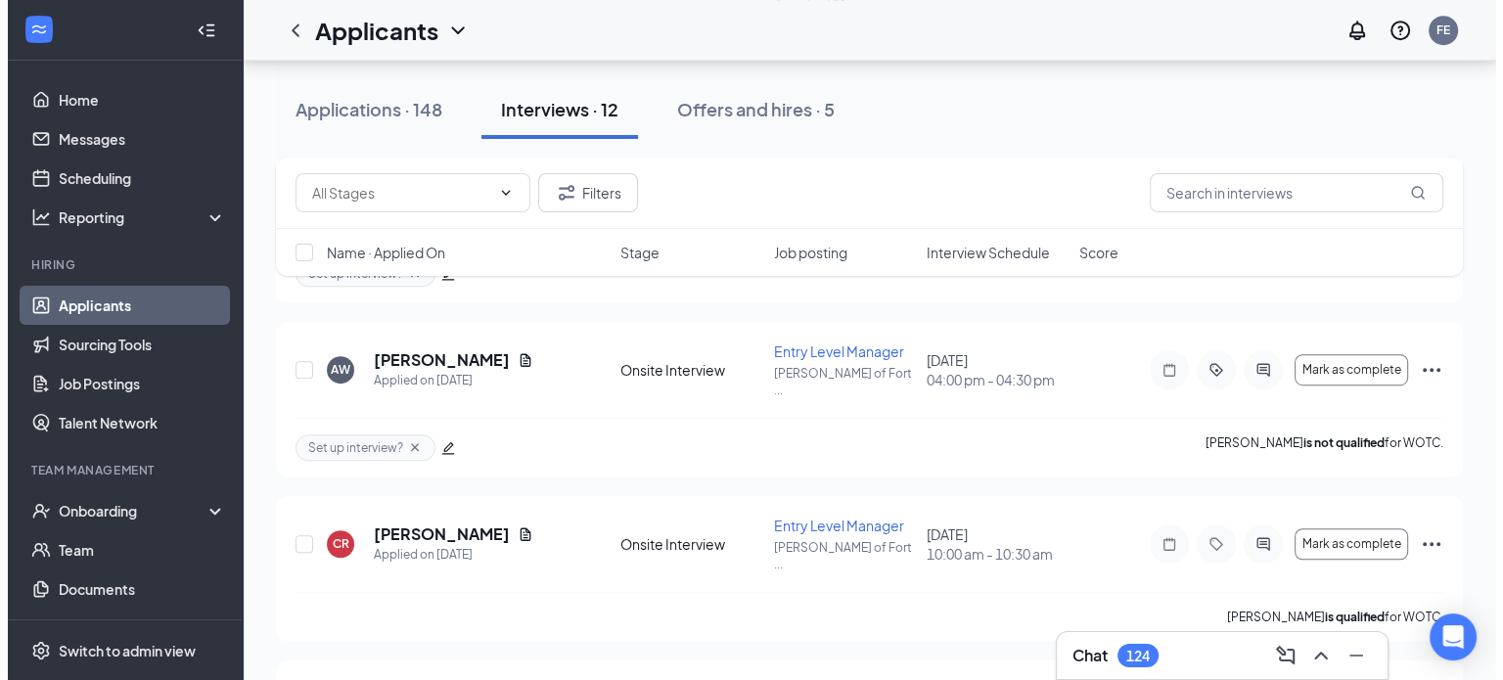
scroll to position [1211, 0]
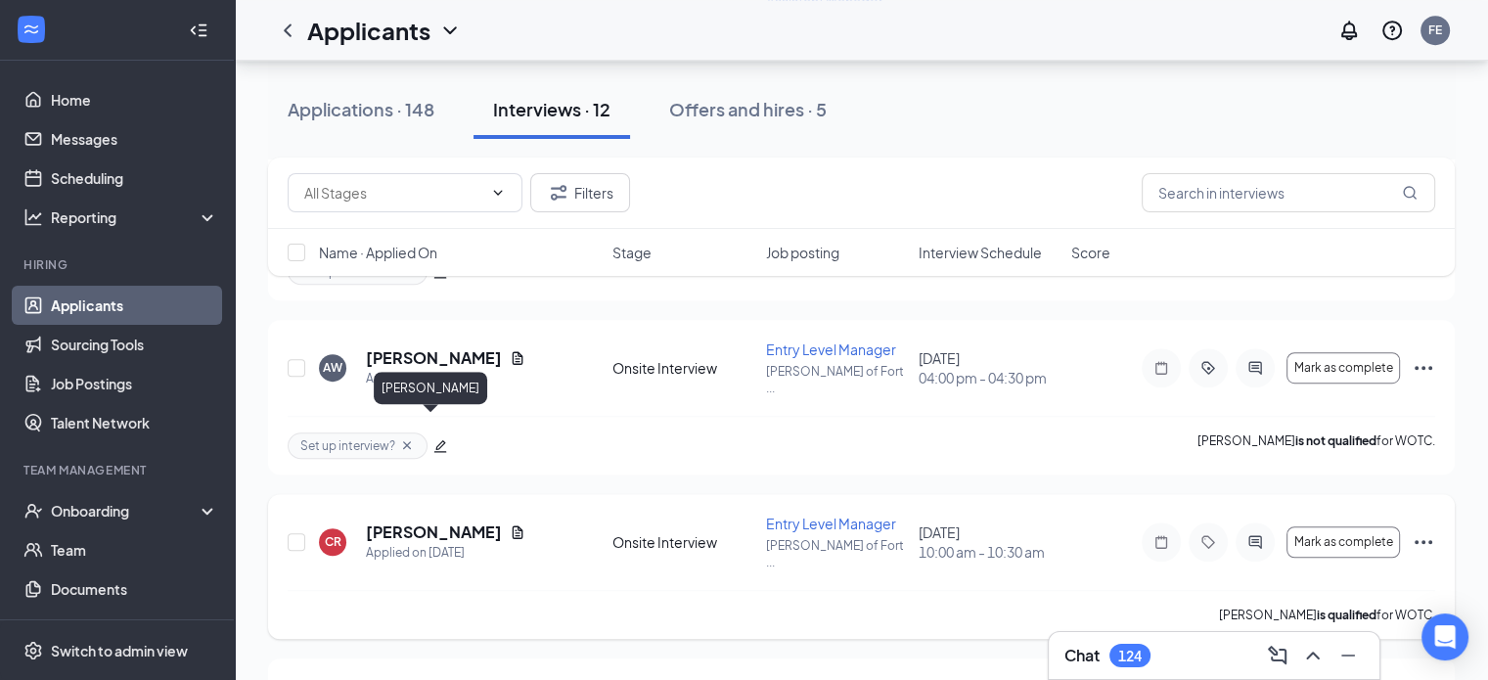
click at [403, 522] on h5 "[PERSON_NAME]" at bounding box center [434, 533] width 136 height 22
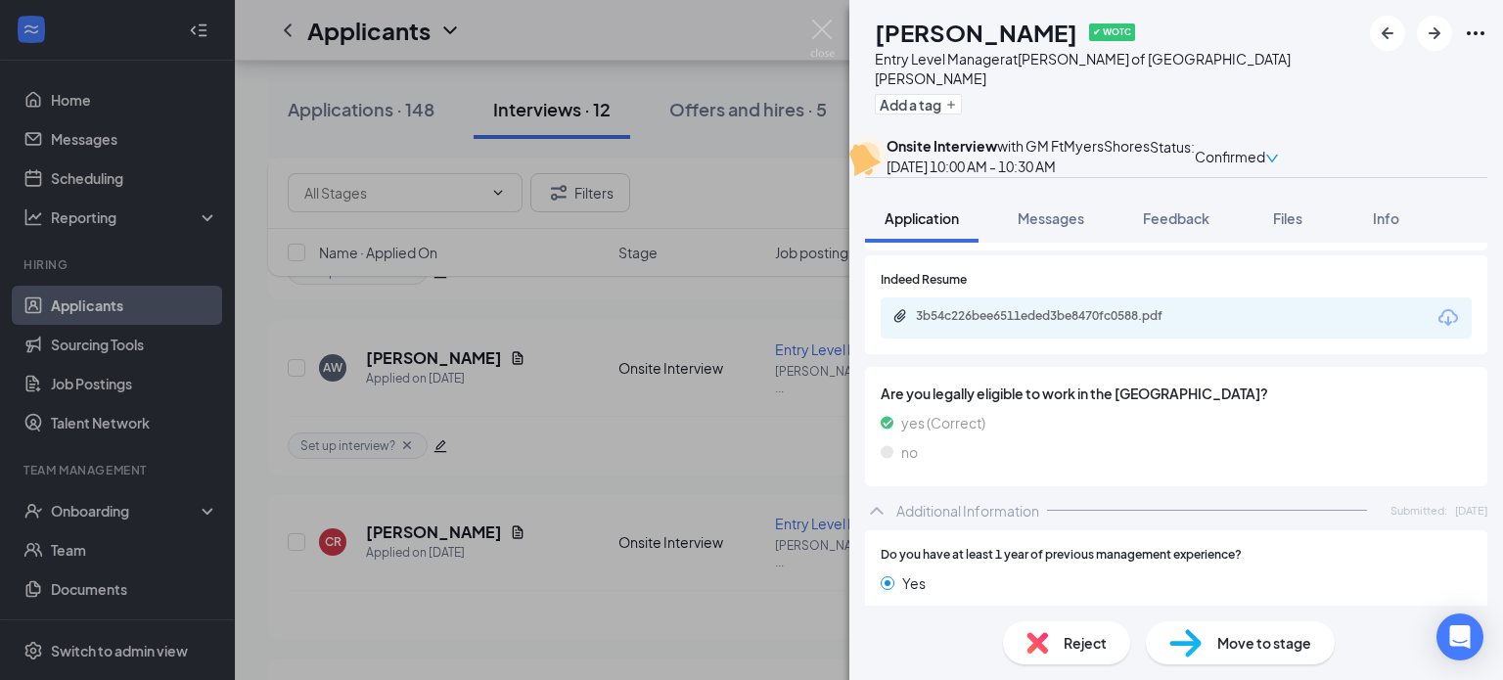
scroll to position [397, 0]
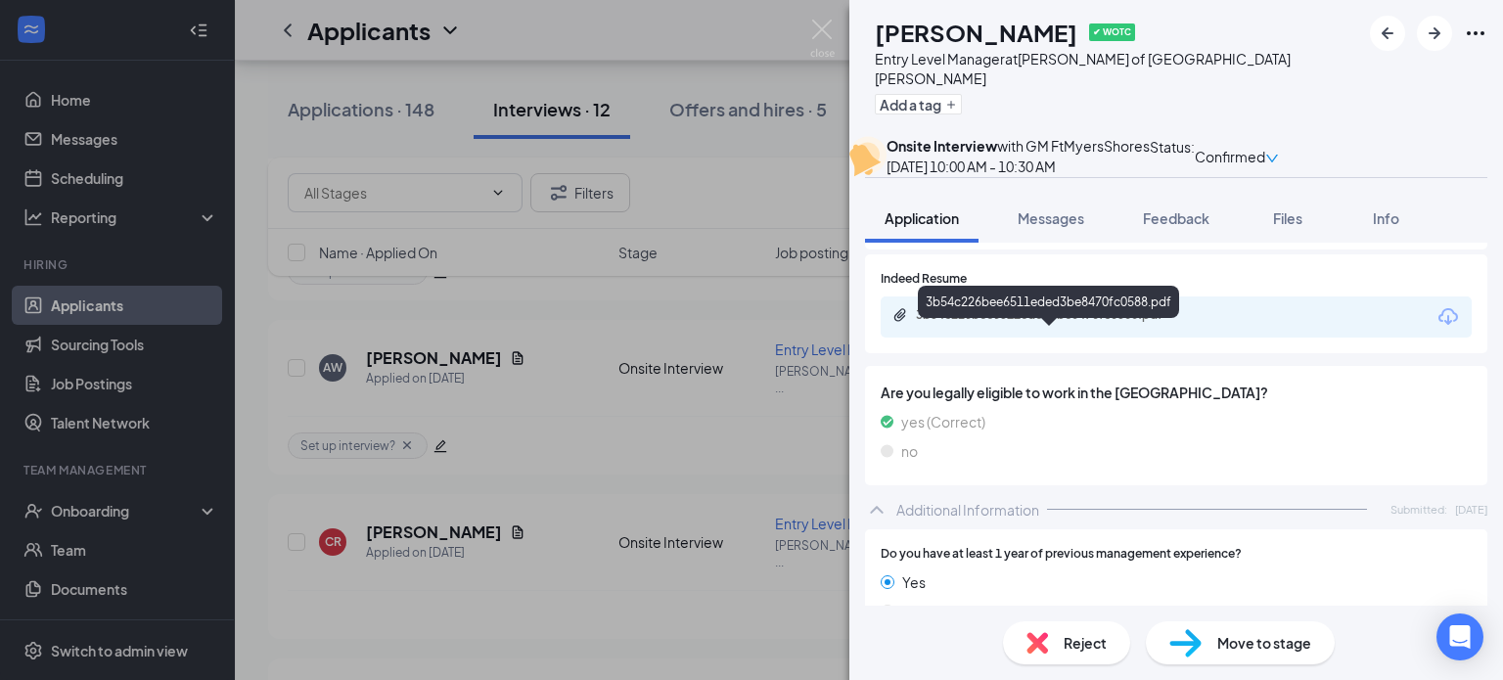
click at [1096, 323] on div "3b54c226bee6511eded3be8470fc0588.pdf" at bounding box center [1053, 315] width 274 height 16
click at [1107, 323] on div "3b54c226bee6511eded3be8470fc0588.pdf" at bounding box center [1053, 315] width 274 height 16
